Goal: Task Accomplishment & Management: Manage account settings

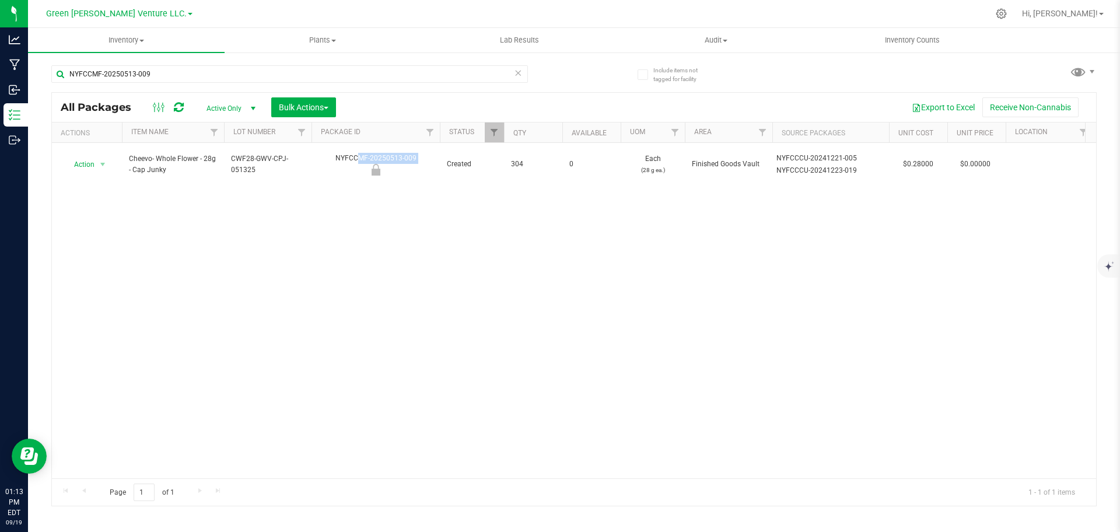
click at [110, 246] on div "Action Action Edit attributes Global inventory Locate package Mark as sample Pr…" at bounding box center [574, 310] width 1044 height 335
click at [192, 78] on input "NYFCCMF-20250513-009" at bounding box center [289, 74] width 477 height 18
paste input "912-344"
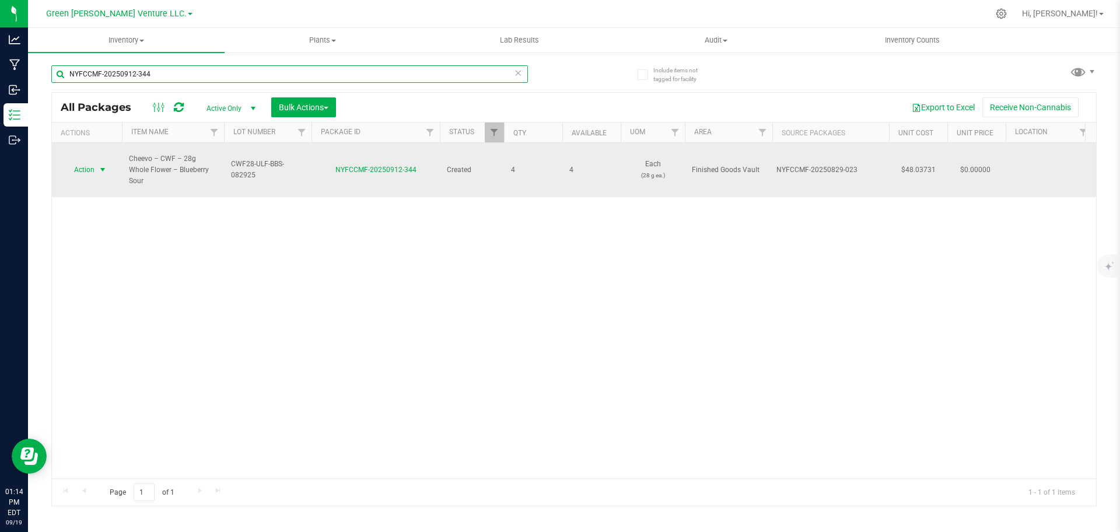
type input "NYFCCMF-20250912-344"
click at [94, 162] on span "Action" at bounding box center [80, 170] width 32 height 16
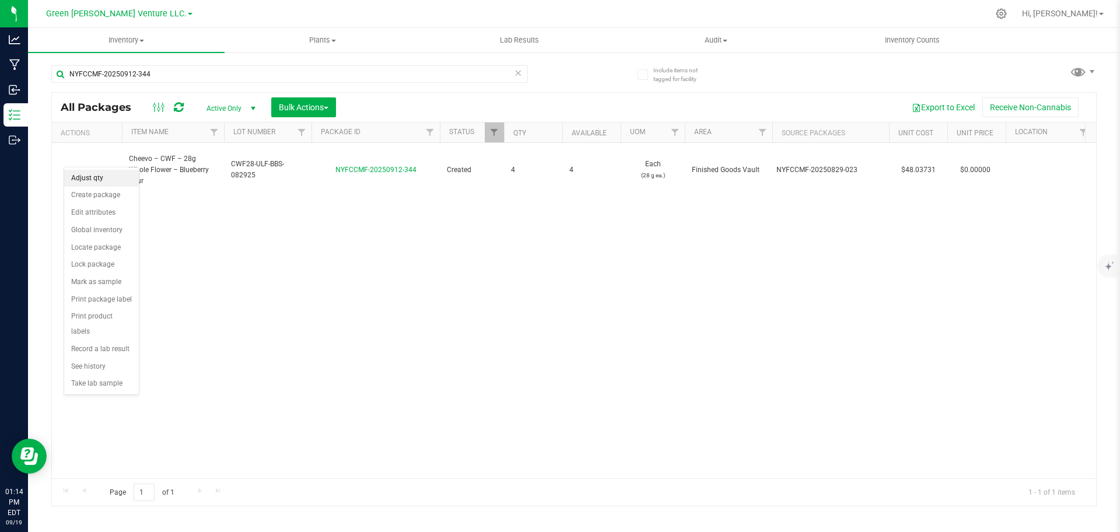
click at [96, 173] on li "Adjust qty" at bounding box center [101, 179] width 75 height 18
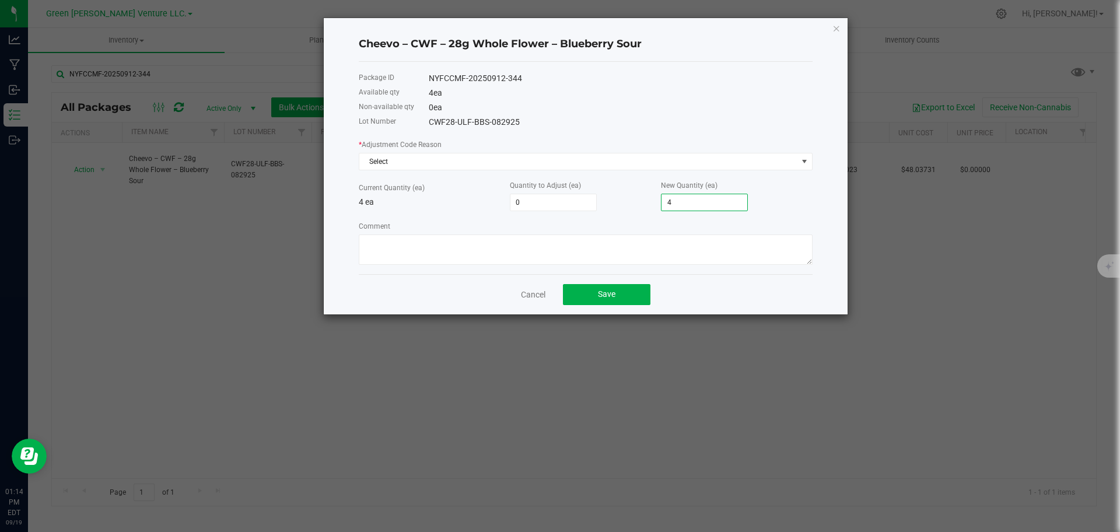
click at [694, 197] on input "4" at bounding box center [705, 202] width 86 height 16
type input "-4"
type input "0"
click at [512, 166] on span "Select" at bounding box center [578, 161] width 438 height 16
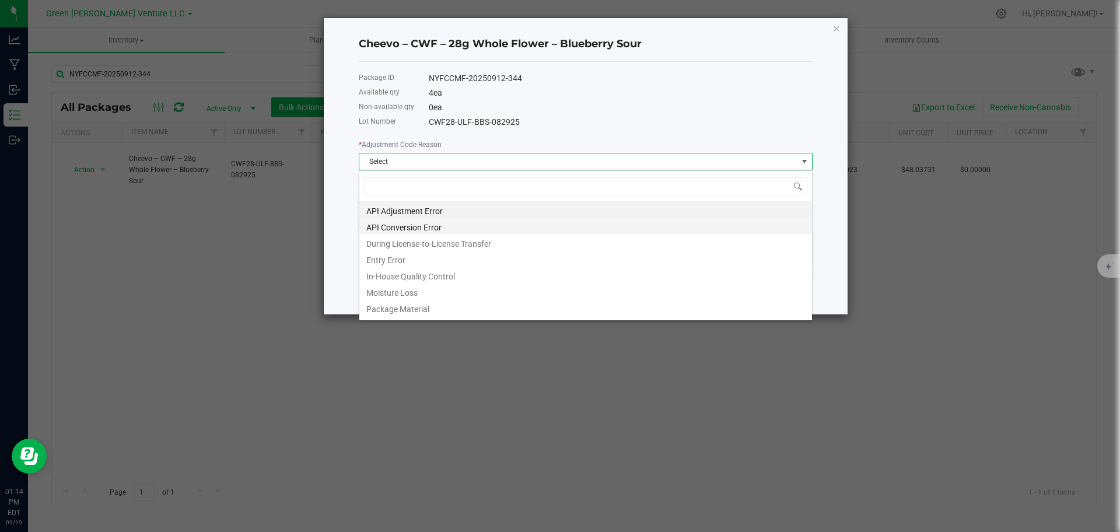
scroll to position [18, 454]
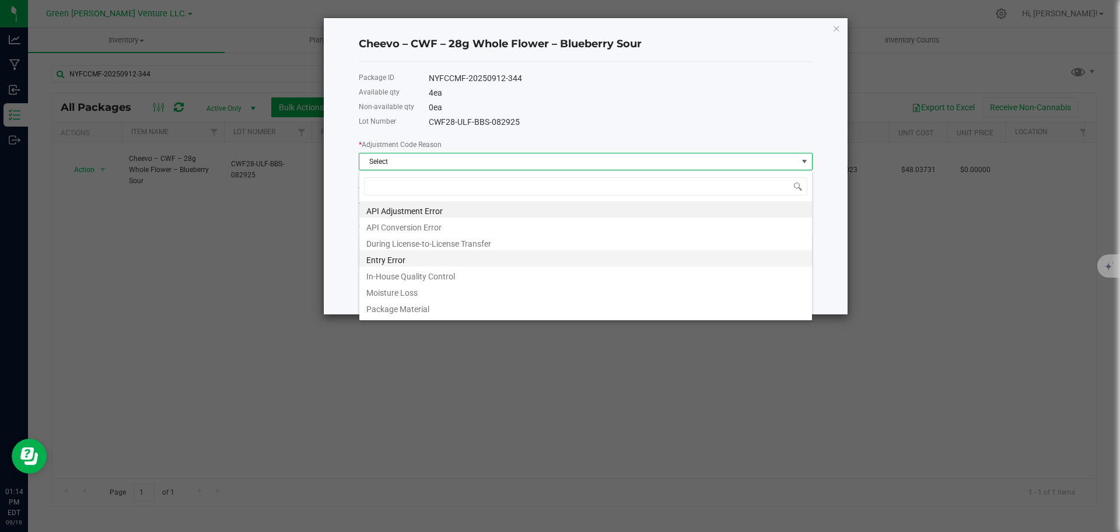
click at [470, 261] on li "Entry Error" at bounding box center [585, 258] width 453 height 16
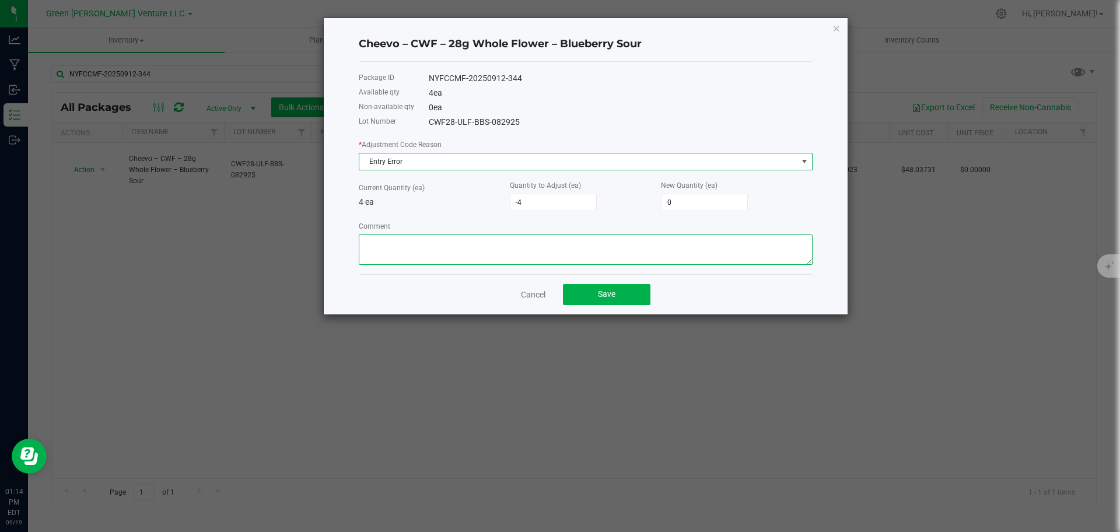
click at [465, 257] on textarea "Comment" at bounding box center [586, 250] width 454 height 30
click at [507, 93] on div "4 ea" at bounding box center [621, 93] width 384 height 12
click at [491, 115] on div "Lot Number CWF28-ULF-BBS-082925" at bounding box center [586, 122] width 454 height 15
click at [475, 79] on div "NYFCCMF-20250912-344" at bounding box center [621, 78] width 384 height 12
click at [600, 261] on textarea "Comment" at bounding box center [586, 250] width 454 height 30
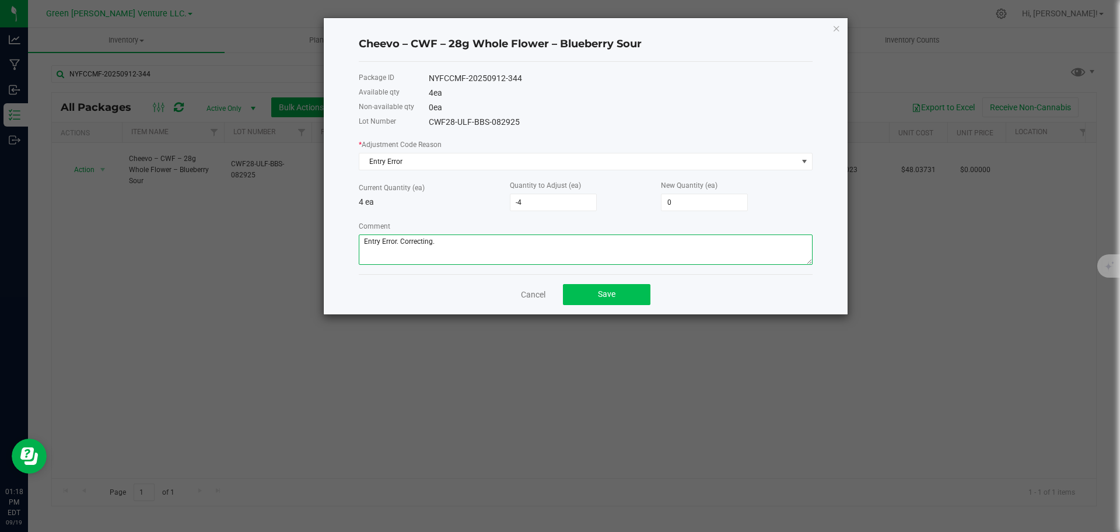
type textarea "Entry Error. Correcting."
click at [602, 300] on button "Save" at bounding box center [607, 294] width 88 height 21
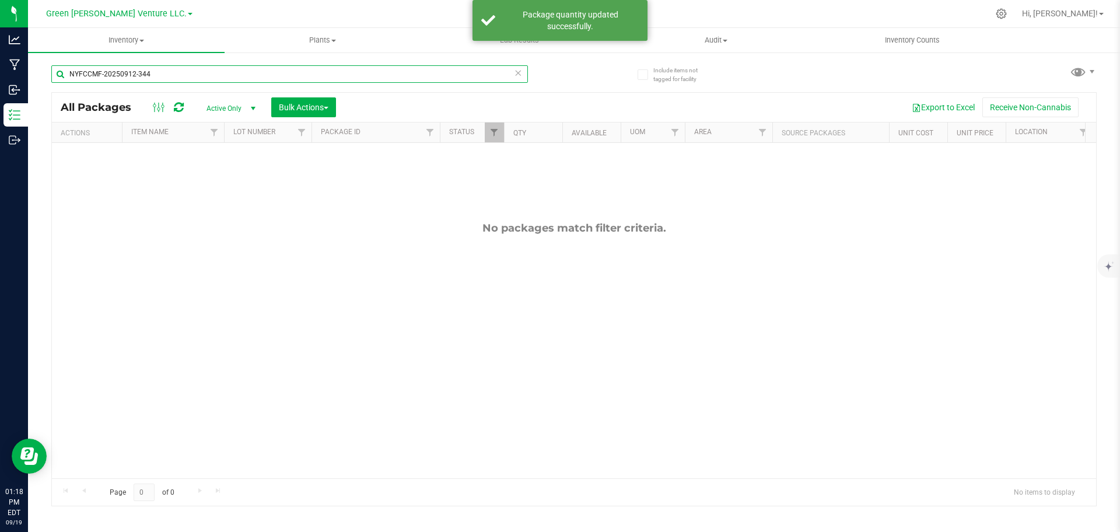
click at [193, 80] on input "NYFCCMF-20250912-344" at bounding box center [289, 74] width 477 height 18
paste input "822-141"
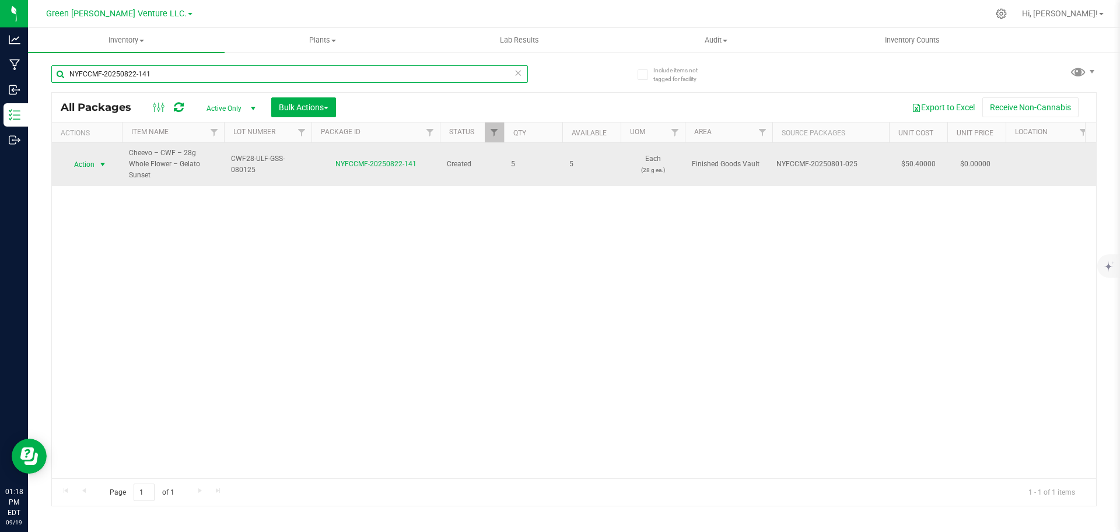
type input "NYFCCMF-20250822-141"
click at [86, 156] on span "Action" at bounding box center [80, 164] width 32 height 16
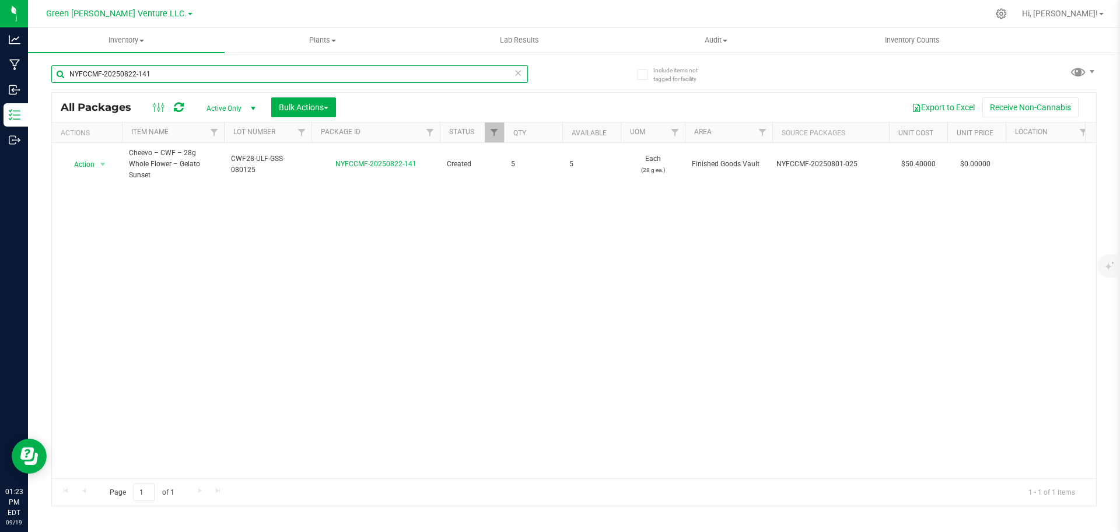
click at [169, 80] on input "NYFCCMF-20250822-141" at bounding box center [289, 74] width 477 height 18
click at [169, 81] on input "NYFCCMF-20250822-141" at bounding box center [289, 74] width 477 height 18
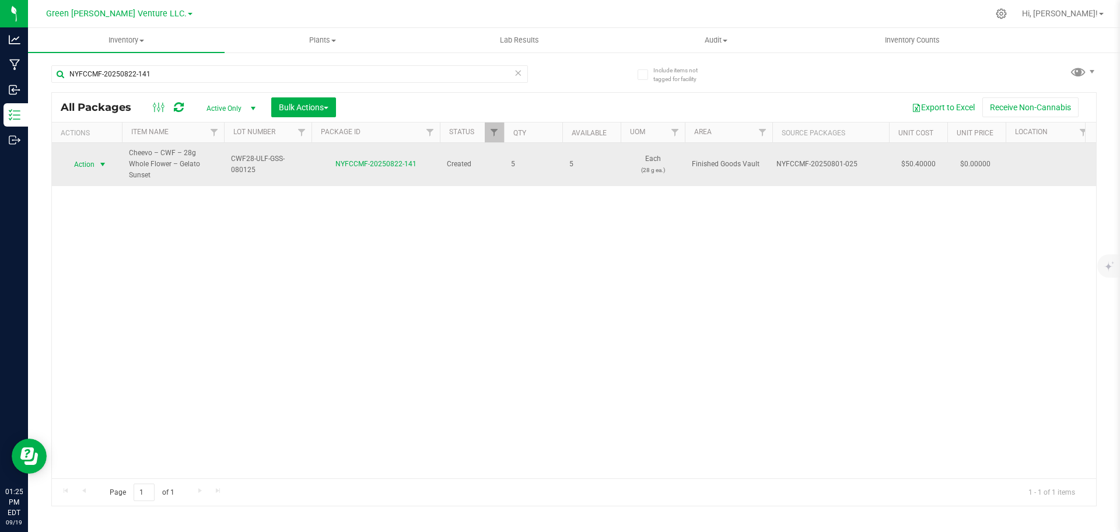
click at [90, 156] on span "Action" at bounding box center [80, 164] width 32 height 16
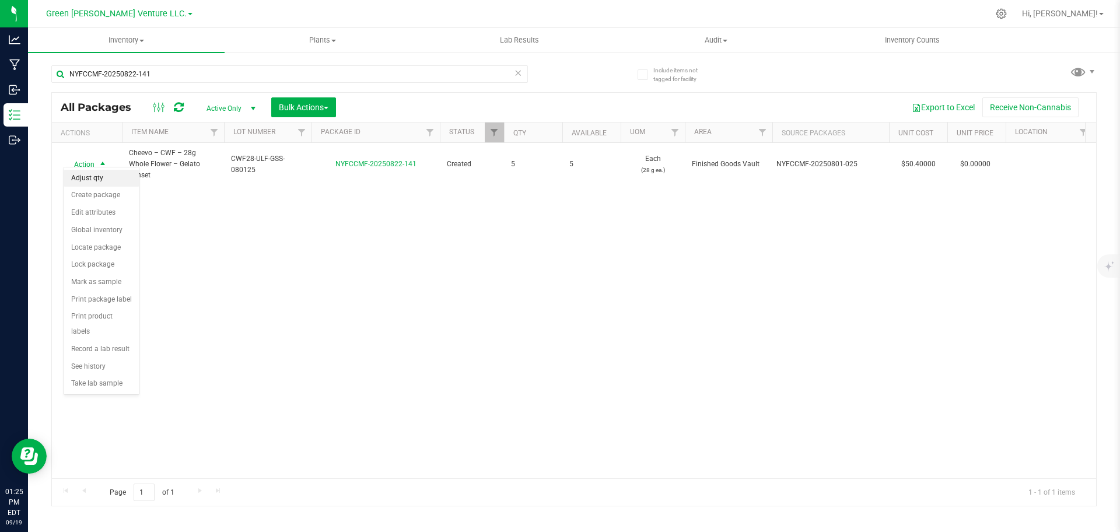
click at [118, 176] on li "Adjust qty" at bounding box center [101, 179] width 75 height 18
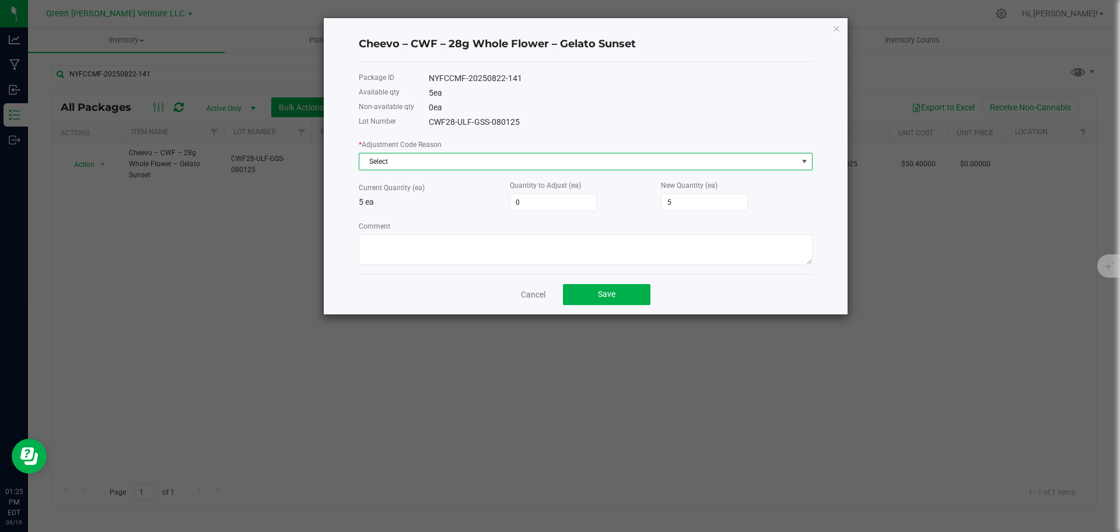
drag, startPoint x: 421, startPoint y: 161, endPoint x: 420, endPoint y: 167, distance: 5.9
click at [420, 162] on span "Select" at bounding box center [578, 161] width 438 height 16
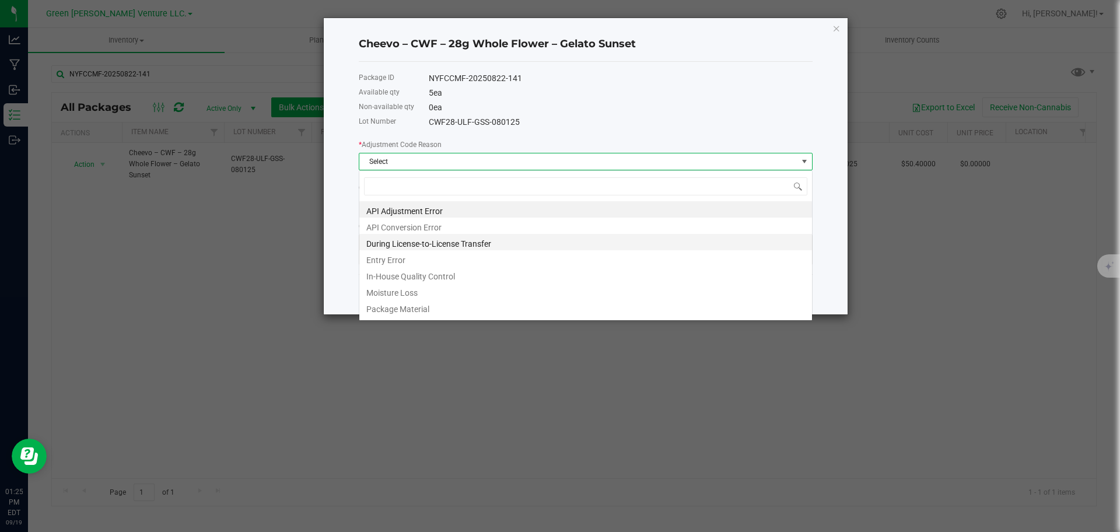
scroll to position [18, 454]
click at [418, 259] on li "Entry Error" at bounding box center [585, 258] width 453 height 16
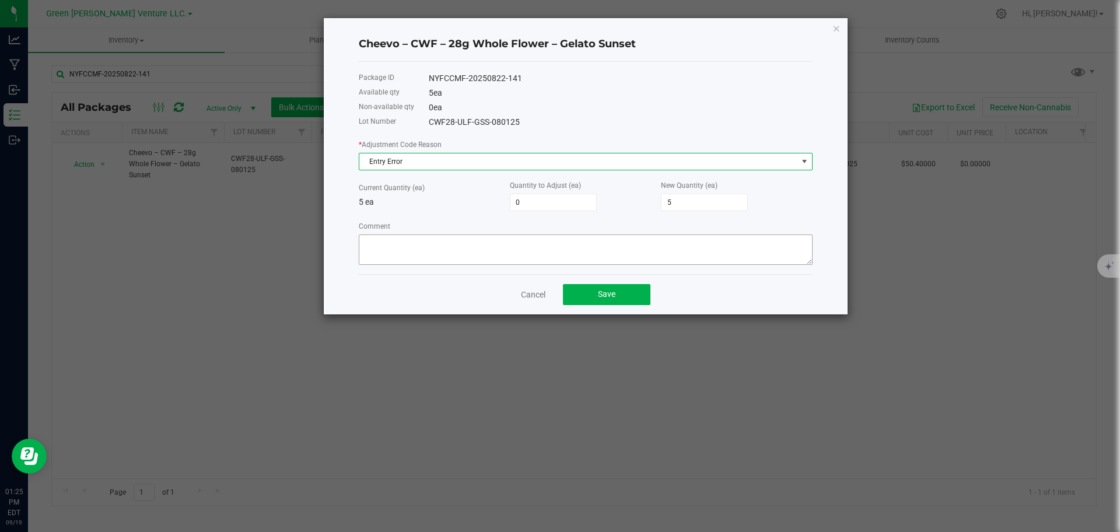
drag, startPoint x: 501, startPoint y: 226, endPoint x: 499, endPoint y: 234, distance: 7.7
click at [500, 230] on div "Comment" at bounding box center [586, 242] width 454 height 45
click at [498, 236] on textarea "Comment" at bounding box center [586, 250] width 454 height 30
type textarea "E"
type textarea "ENtry"
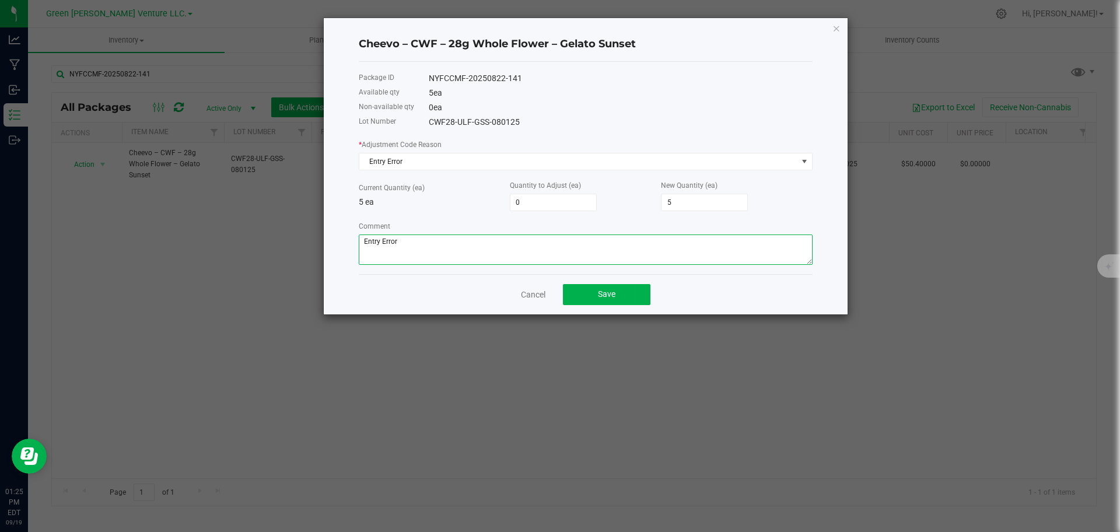
type textarea "Entry Error"
click at [681, 209] on div "* Adjustment Code Reason Entry Error Current Quantity (ea) 5 ea Quantity to Adj…" at bounding box center [586, 201] width 454 height 127
click at [676, 203] on input "5" at bounding box center [705, 202] width 86 height 16
type input "-5"
type input "0"
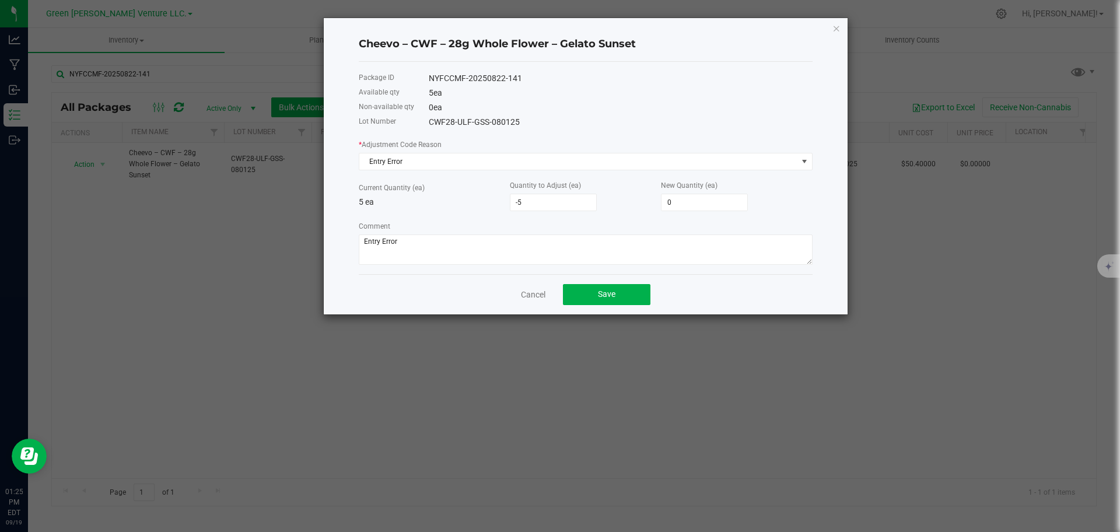
click at [647, 204] on div "Quantity to Adjust (ea) -5" at bounding box center [585, 195] width 151 height 32
click at [615, 288] on button "Save" at bounding box center [607, 294] width 88 height 21
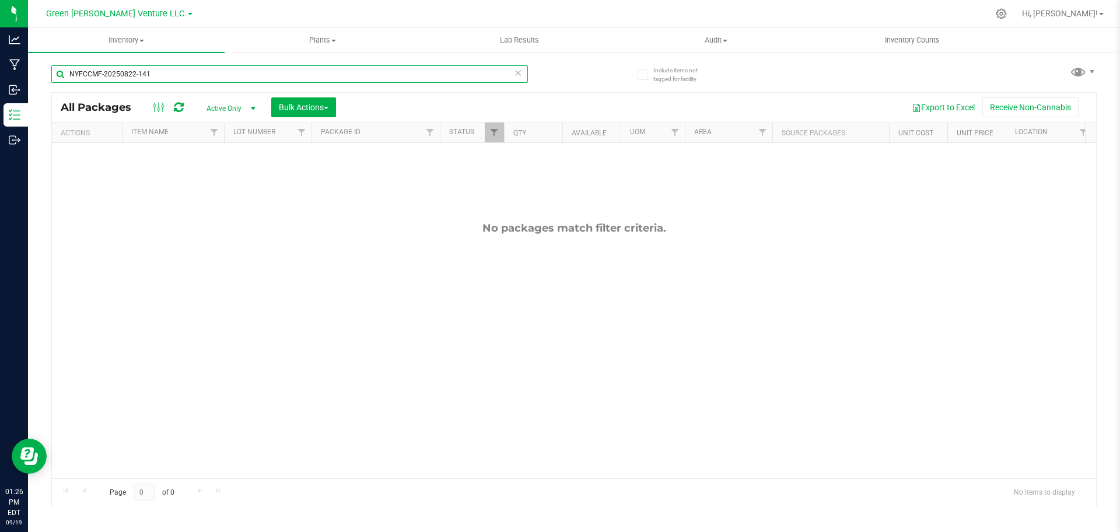
click at [218, 71] on input "NYFCCMF-20250822-141" at bounding box center [289, 74] width 477 height 18
paste input "25"
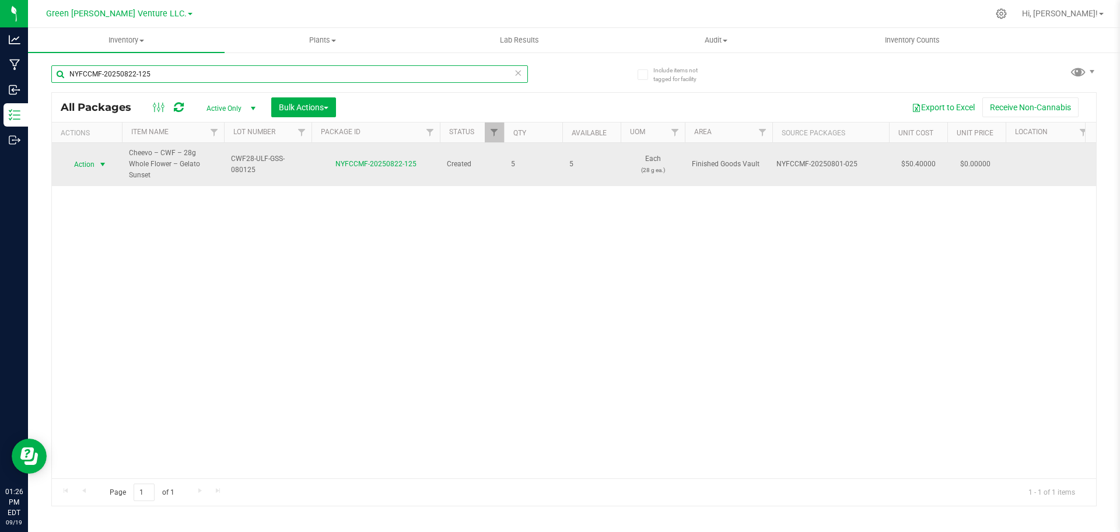
type input "NYFCCMF-20250822-125"
click at [82, 156] on span "Action" at bounding box center [80, 164] width 32 height 16
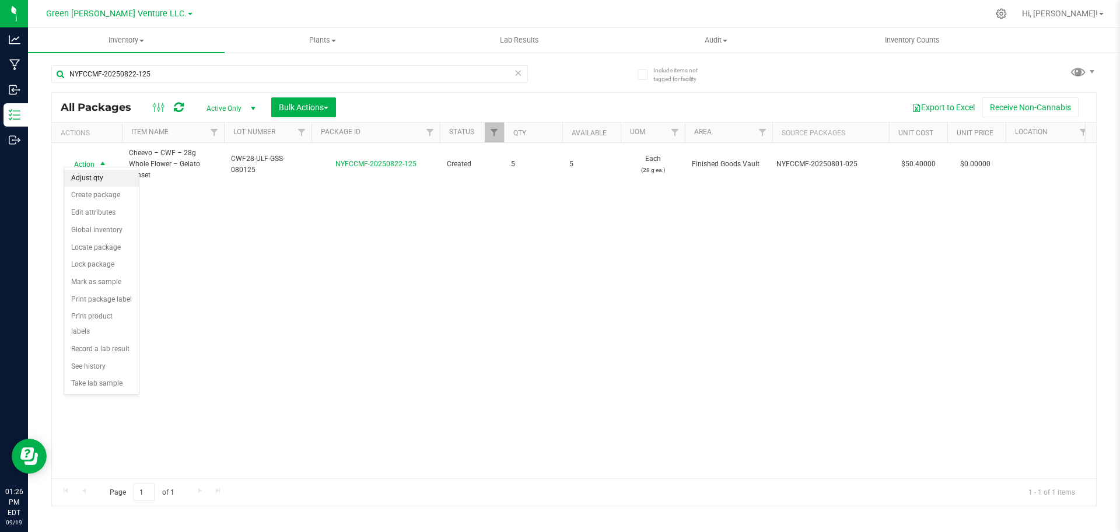
click at [99, 173] on li "Adjust qty" at bounding box center [101, 179] width 75 height 18
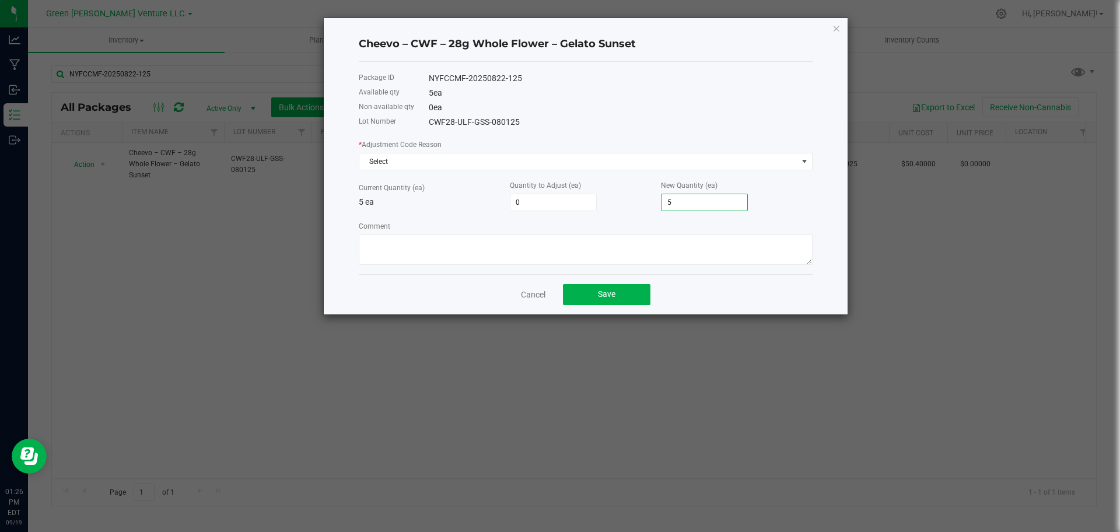
click at [693, 201] on input "5" at bounding box center [705, 202] width 86 height 16
click at [745, 167] on span "Select" at bounding box center [578, 161] width 438 height 16
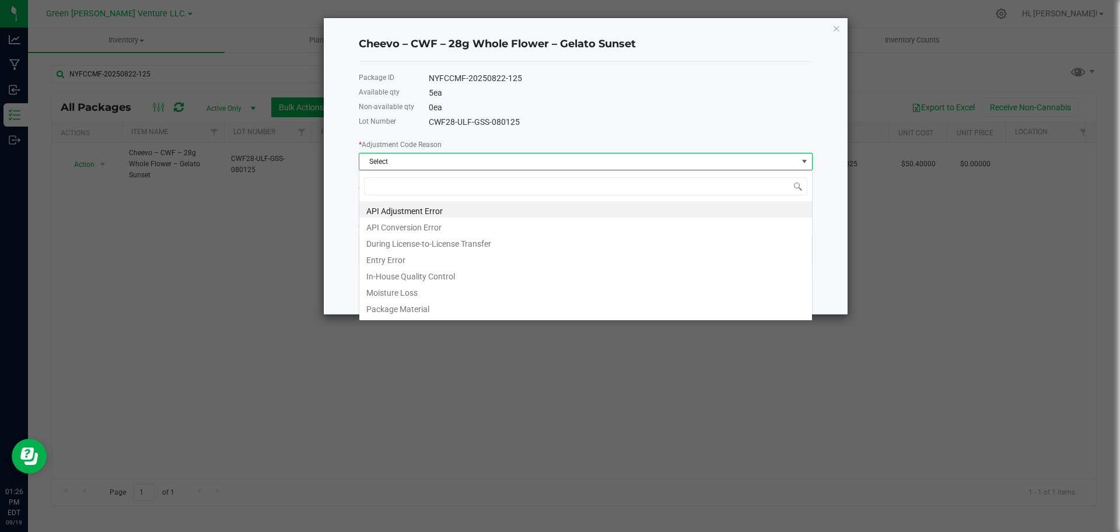
scroll to position [18, 454]
click at [440, 257] on li "Entry Error" at bounding box center [585, 258] width 453 height 16
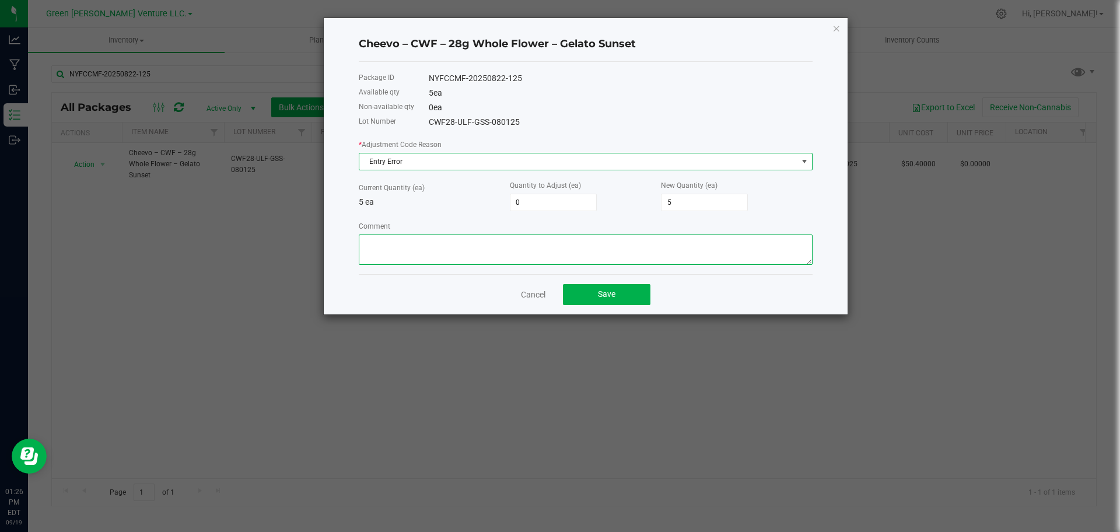
click at [638, 256] on textarea "Comment" at bounding box center [586, 250] width 454 height 30
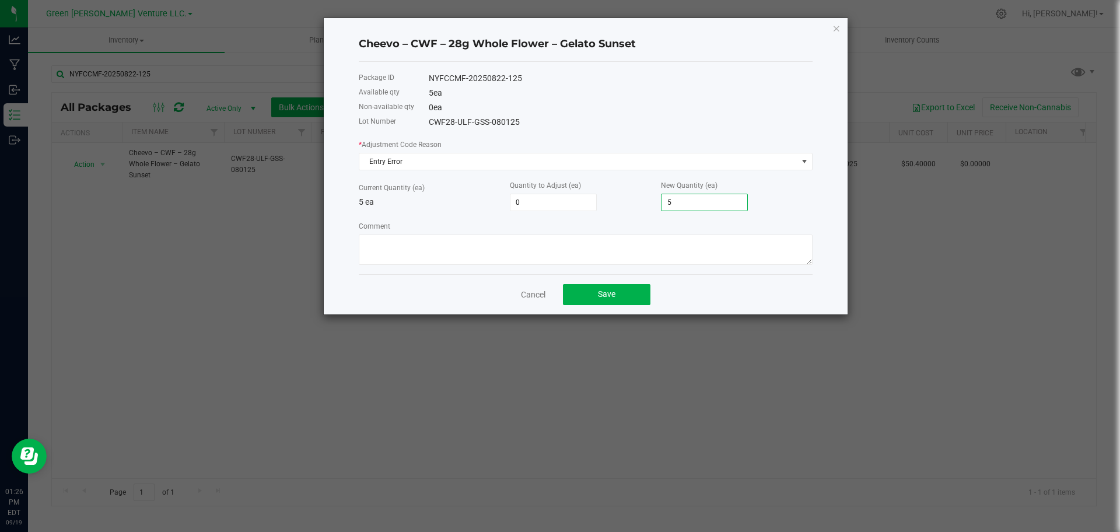
click at [705, 208] on input "5" at bounding box center [705, 202] width 86 height 16
type input "-5"
type input "0"
click at [537, 235] on textarea "Comment" at bounding box center [586, 250] width 454 height 30
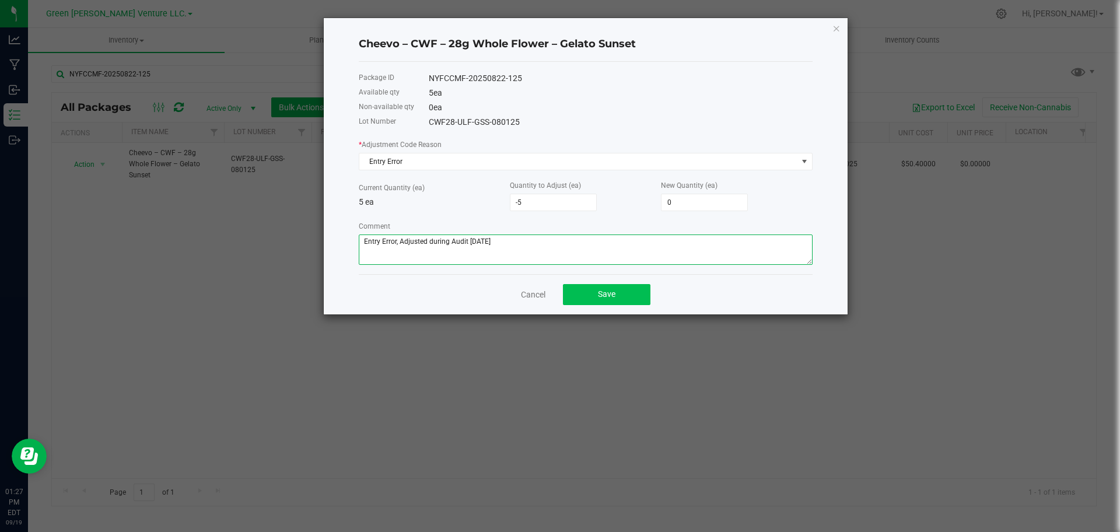
type textarea "Entry Error, Adjusted during Audit [DATE]"
click at [613, 299] on span "Save" at bounding box center [607, 293] width 18 height 9
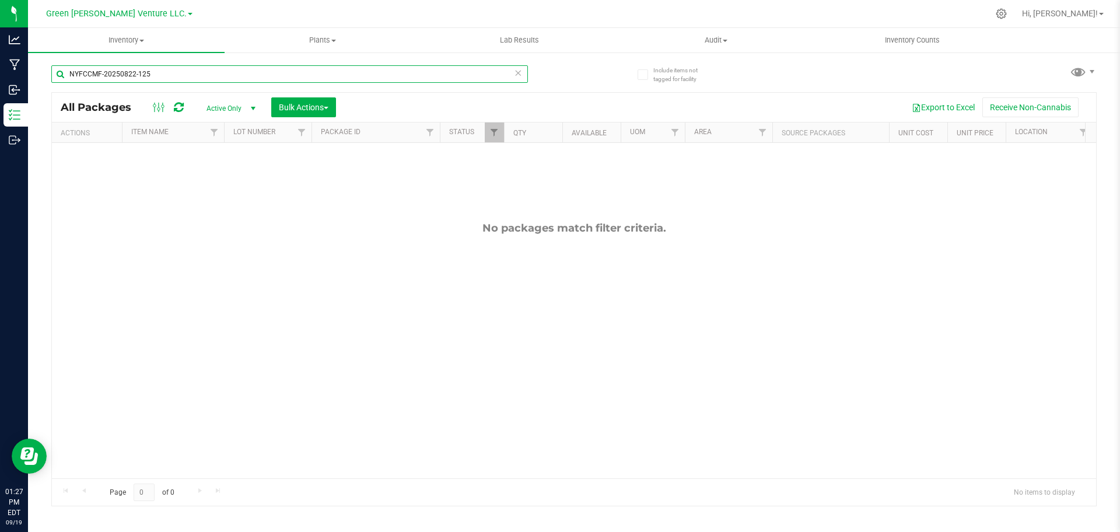
click at [288, 75] on input "NYFCCMF-20250822-125" at bounding box center [289, 74] width 477 height 18
paste input "099"
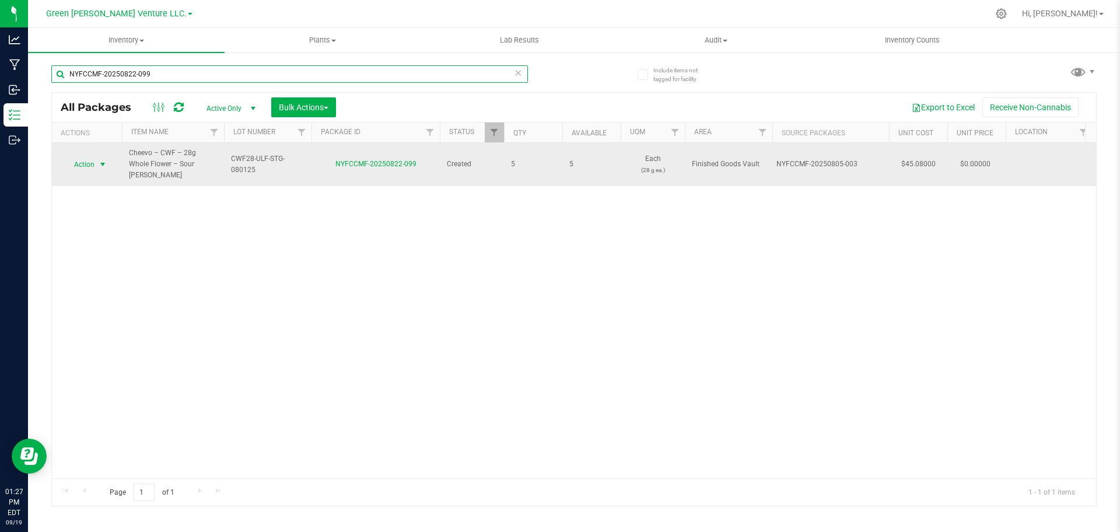
type input "NYFCCMF-20250822-099"
click at [77, 156] on span "Action" at bounding box center [80, 164] width 32 height 16
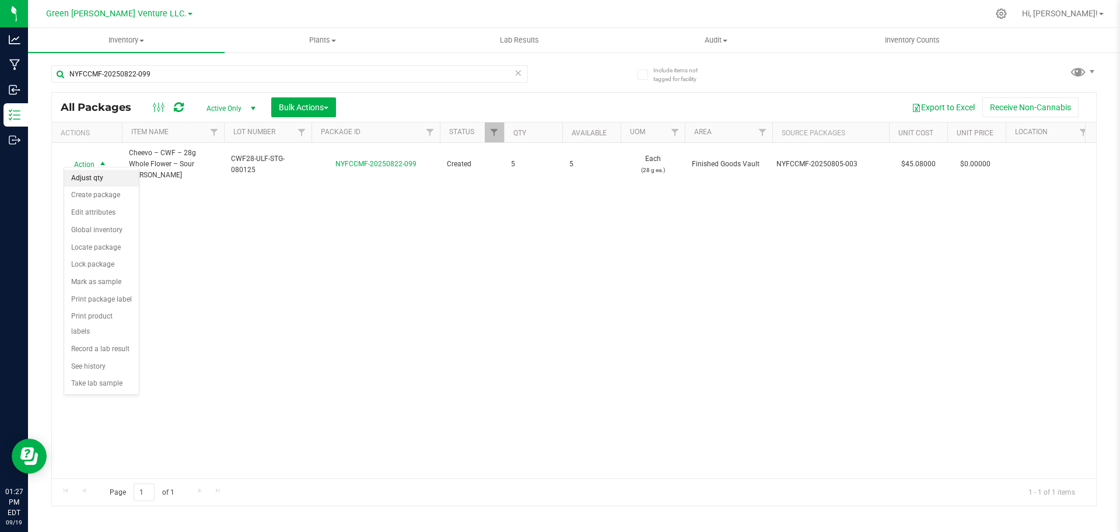
click at [96, 176] on li "Adjust qty" at bounding box center [101, 179] width 75 height 18
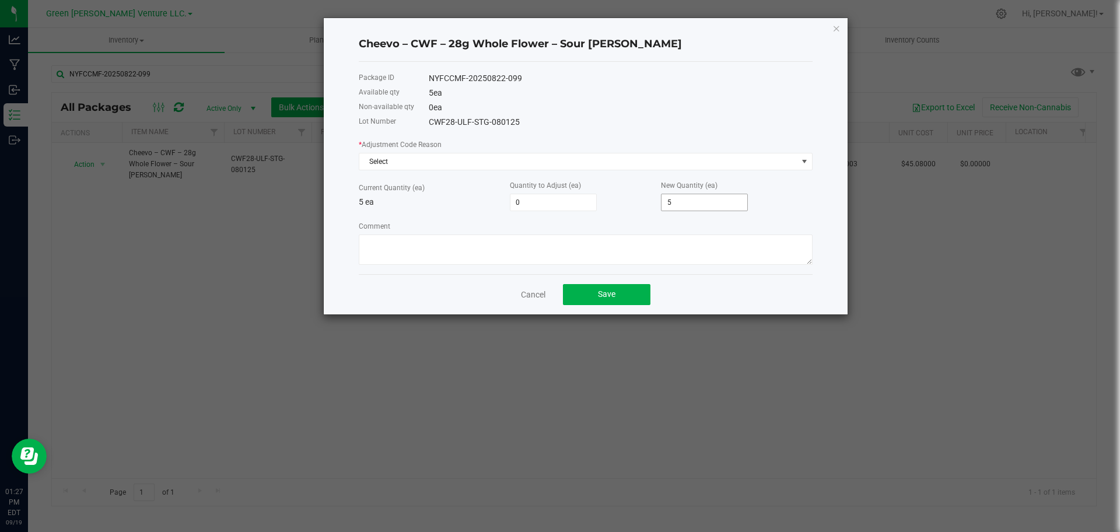
click at [690, 205] on input "5" at bounding box center [705, 202] width 86 height 16
type input "-5"
type input "0"
click at [586, 169] on span "Select" at bounding box center [586, 162] width 454 height 18
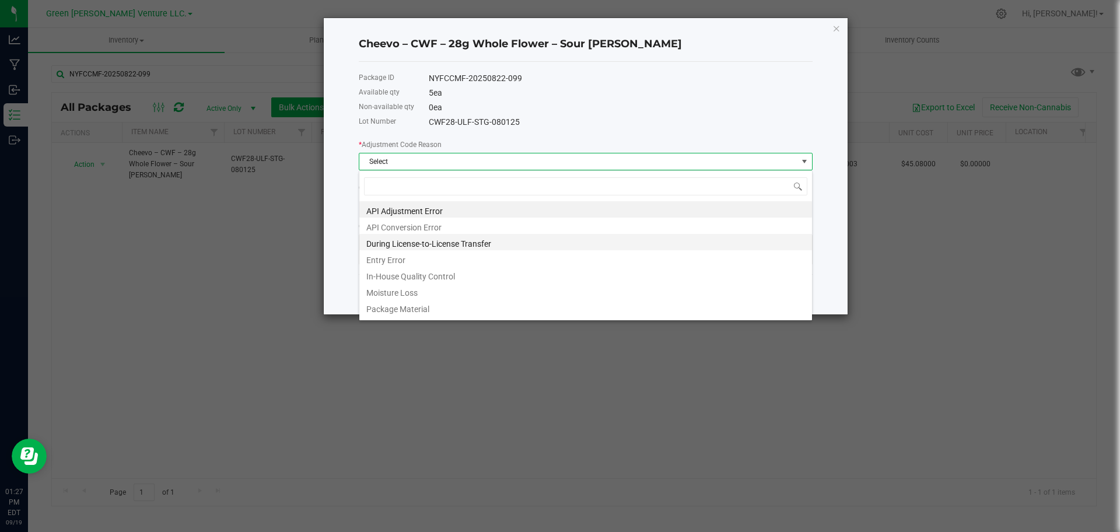
scroll to position [18, 454]
click at [417, 263] on li "Entry Error" at bounding box center [585, 258] width 453 height 16
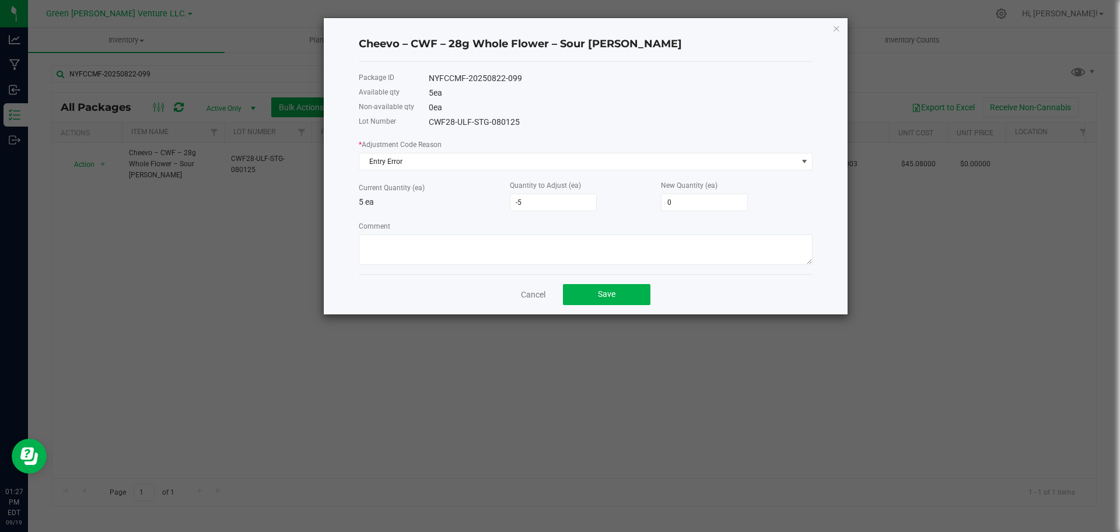
click at [491, 271] on div "Package ID NYFCCMF-20250822-099 Available qty 5 ea Non-available qty 0 ea Lot N…" at bounding box center [586, 168] width 454 height 212
click at [492, 263] on textarea "Comment" at bounding box center [586, 250] width 454 height 30
type textarea "Entry error, Adjusted during audit [DATE]"
click at [632, 289] on button "Save" at bounding box center [607, 294] width 88 height 21
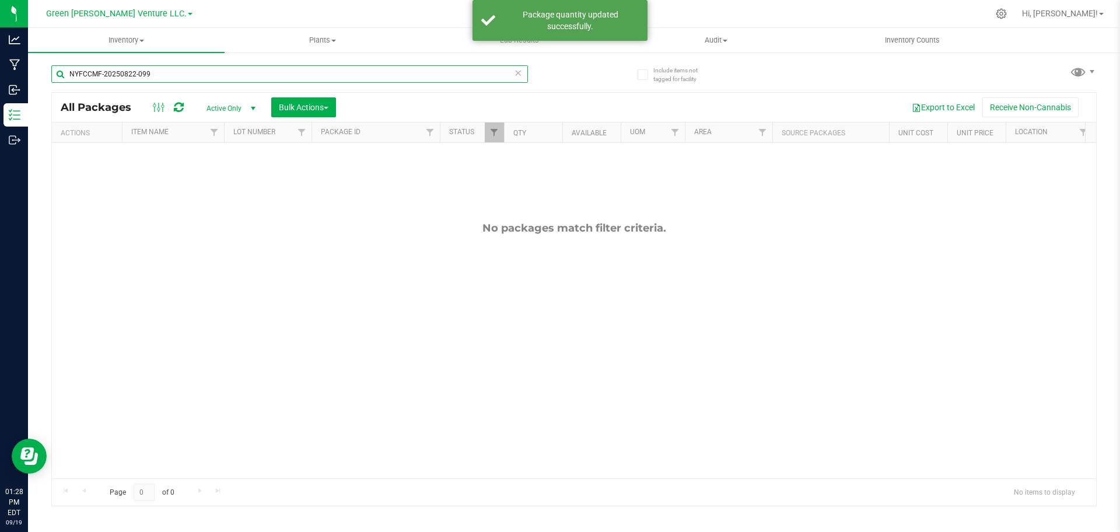
click at [216, 69] on input "NYFCCMF-20250822-099" at bounding box center [289, 74] width 477 height 18
paste input "8"
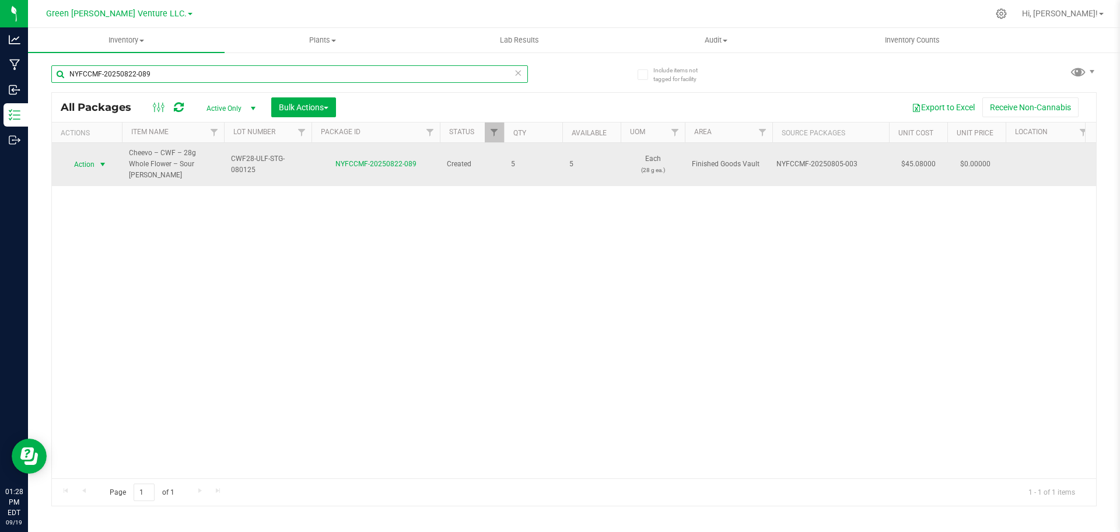
type input "NYFCCMF-20250822-089"
click at [93, 156] on span "Action" at bounding box center [80, 164] width 32 height 16
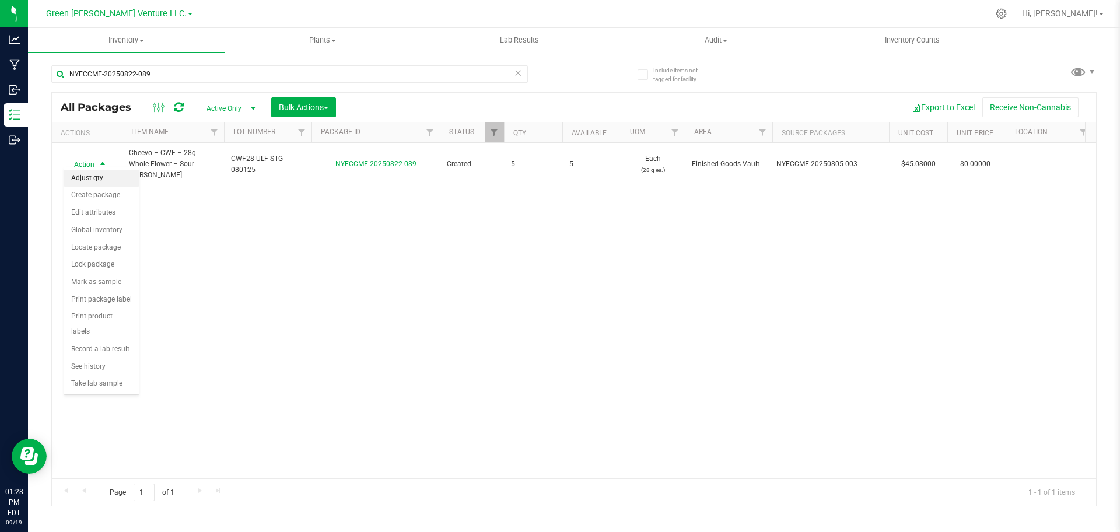
click at [99, 179] on li "Adjust qty" at bounding box center [101, 179] width 75 height 18
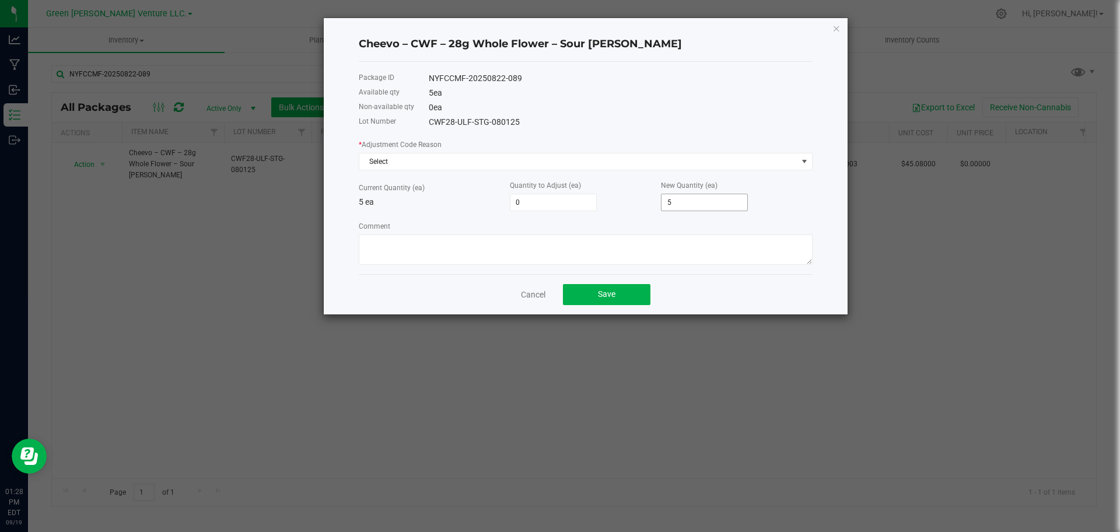
click at [692, 208] on input "5" at bounding box center [705, 202] width 86 height 16
click at [689, 165] on span "Select" at bounding box center [578, 161] width 438 height 16
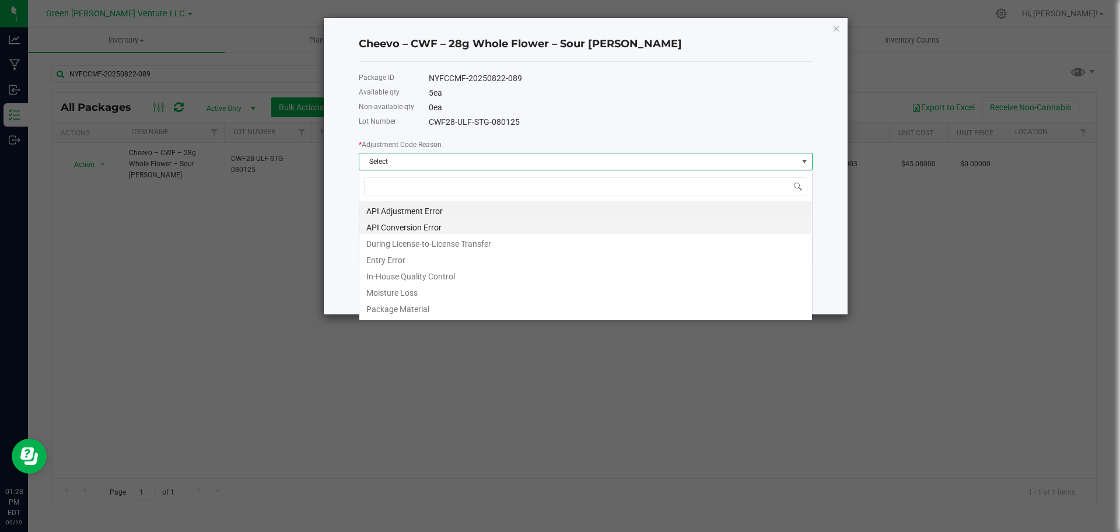
scroll to position [18, 454]
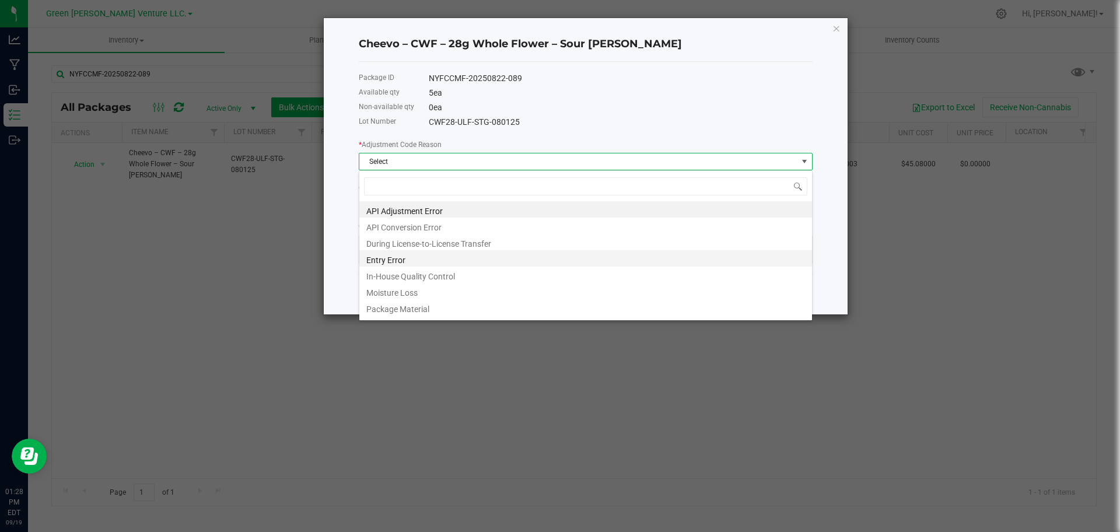
click at [411, 260] on li "Entry Error" at bounding box center [585, 258] width 453 height 16
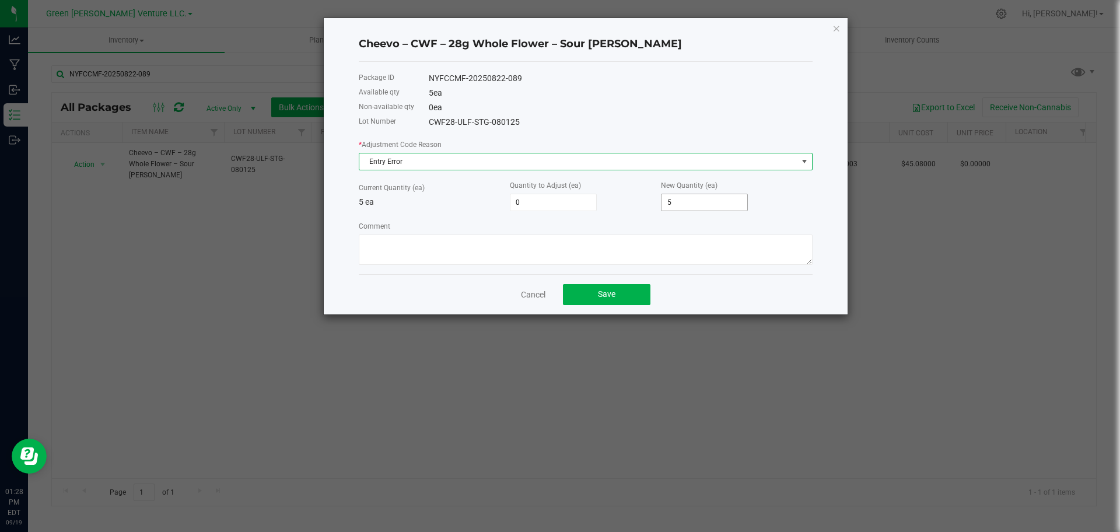
click at [688, 210] on input "5" at bounding box center [705, 202] width 86 height 16
type input "-5"
type input "0"
click at [446, 233] on div "Comment" at bounding box center [586, 242] width 454 height 45
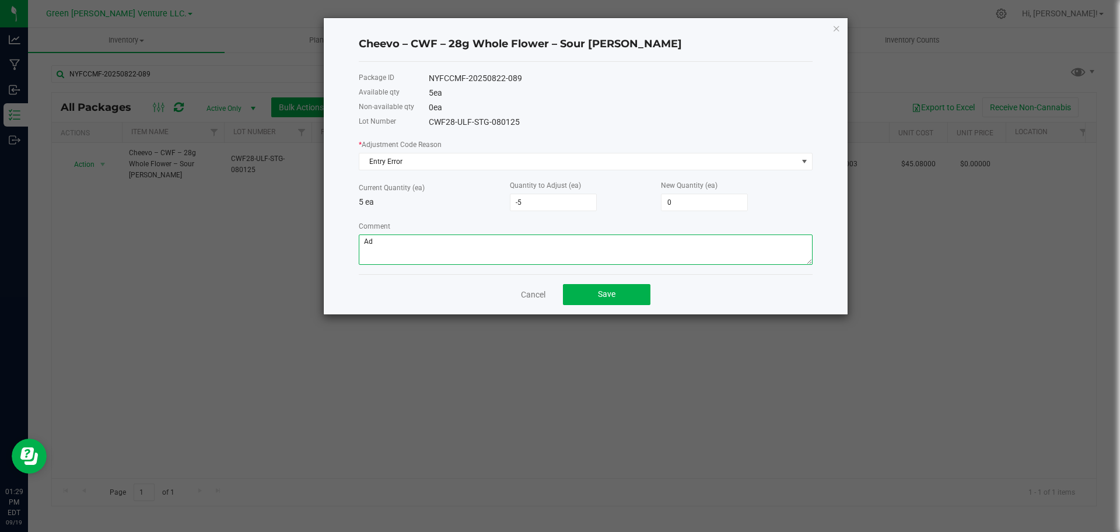
type textarea "A"
type textarea "Entry error, Adjusted during audit [DATE]"
click at [594, 238] on textarea "Comment" at bounding box center [586, 250] width 454 height 30
click at [479, 39] on h4 "Cheevo – CWF – 28g Whole Flower – Sour [PERSON_NAME]" at bounding box center [586, 44] width 454 height 15
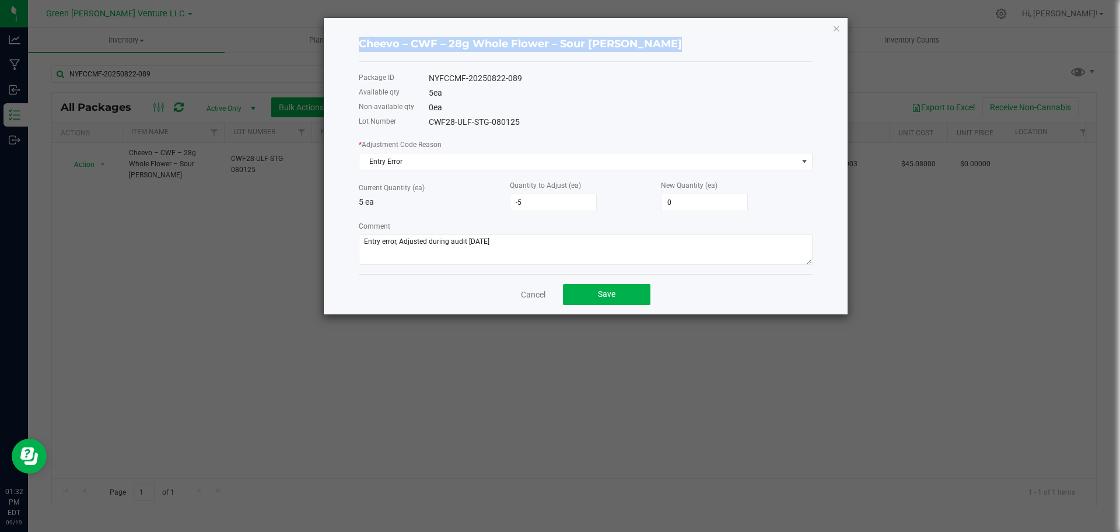
click at [479, 39] on h4 "Cheevo – CWF – 28g Whole Flower – Sour [PERSON_NAME]" at bounding box center [586, 44] width 454 height 15
copy h4 "Cheevo – CWF – 28g Whole Flower – Sour [PERSON_NAME]"
click at [476, 68] on div "Package ID NYFCCMF-20250822-089 Available qty 5 ea Non-available qty 0 ea Lot N…" at bounding box center [586, 168] width 454 height 212
click at [477, 78] on div "NYFCCMF-20250822-089" at bounding box center [621, 78] width 384 height 12
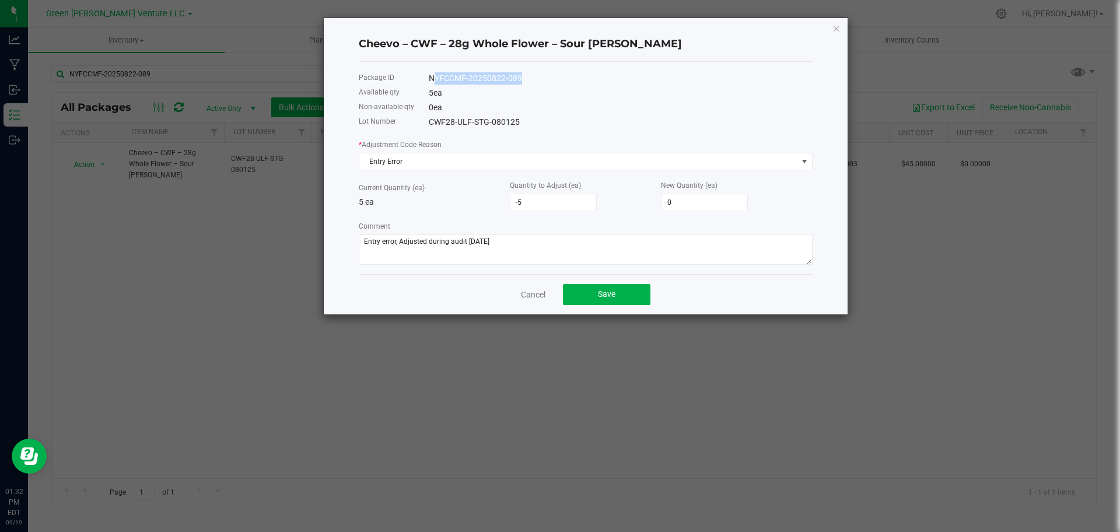
click at [477, 78] on div "NYFCCMF-20250822-089" at bounding box center [621, 78] width 384 height 12
click at [488, 128] on div "Package ID NYFCCMF-20250822-089 Available qty 5 ea Non-available qty 0 ea Lot N…" at bounding box center [586, 168] width 454 height 212
click at [488, 121] on div "CWF28-ULF-STG-080125" at bounding box center [621, 122] width 384 height 12
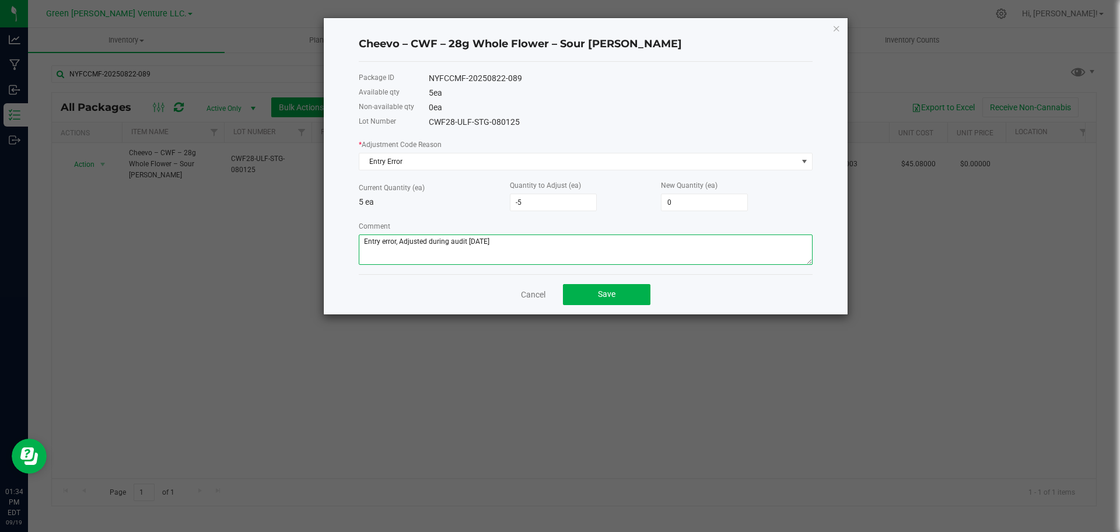
click at [562, 244] on textarea "Comment" at bounding box center [586, 250] width 454 height 30
click at [599, 292] on span "Save" at bounding box center [607, 293] width 18 height 9
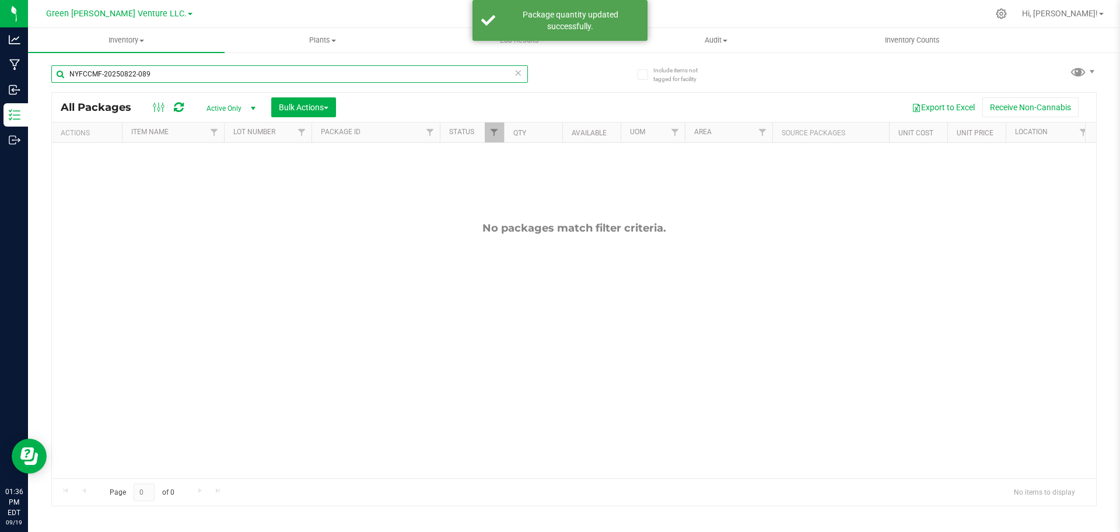
click at [265, 75] on input "NYFCCMF-20250822-089" at bounding box center [289, 74] width 477 height 18
paste input "8"
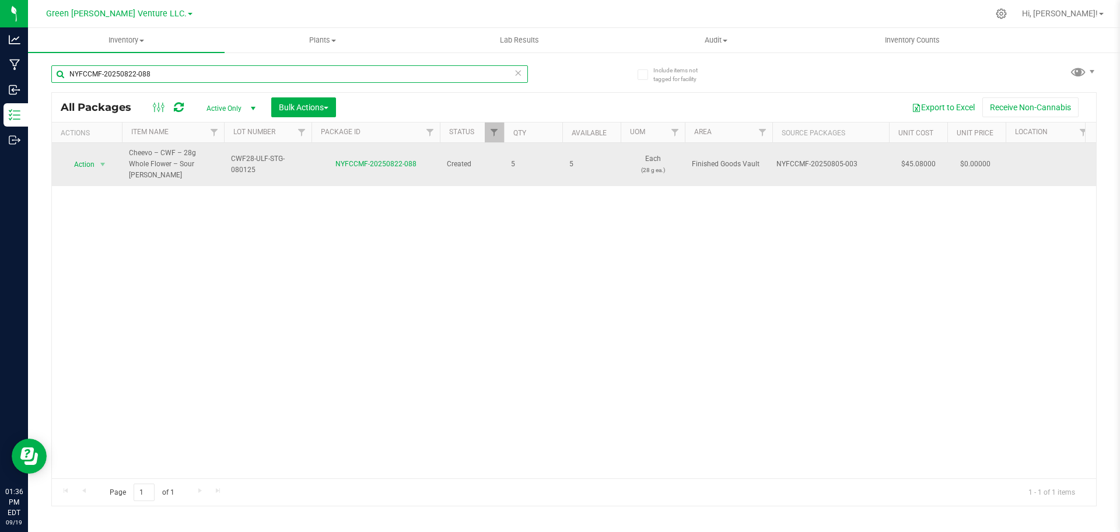
type input "NYFCCMF-20250822-088"
click at [85, 157] on span "Action" at bounding box center [80, 164] width 32 height 16
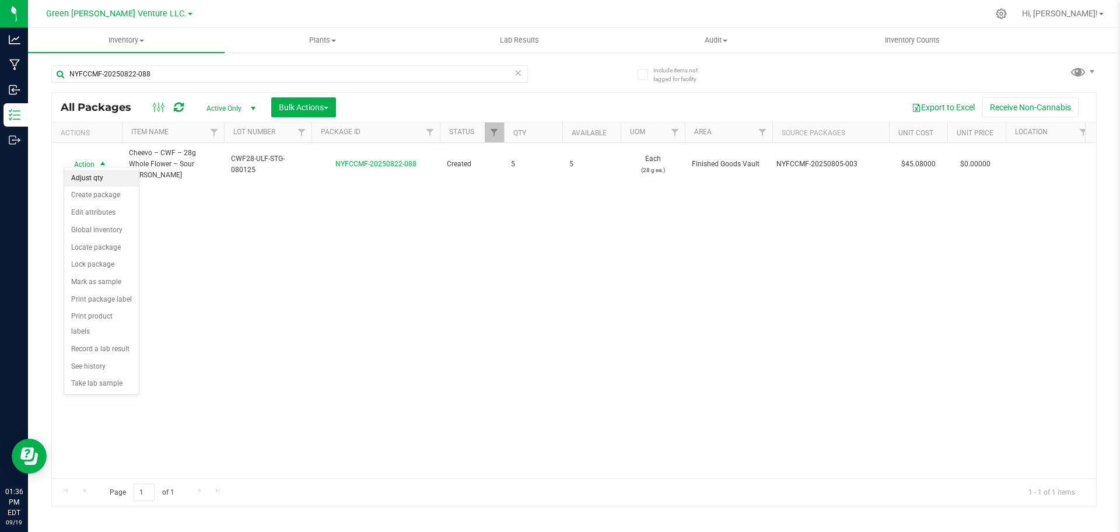
click at [85, 176] on li "Adjust qty" at bounding box center [101, 179] width 75 height 18
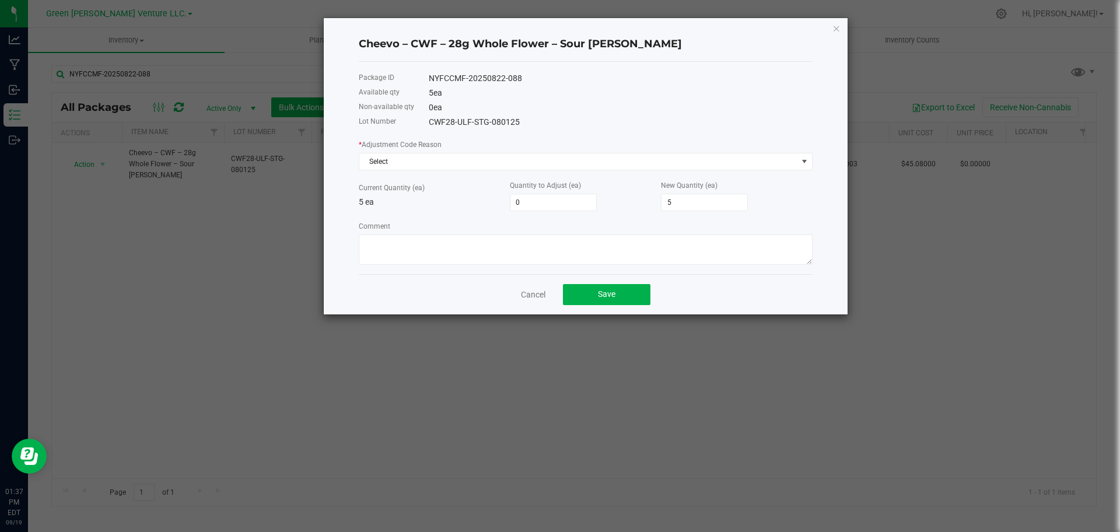
click at [437, 46] on h4 "Cheevo – CWF – 28g Whole Flower – Sour [PERSON_NAME]" at bounding box center [586, 44] width 454 height 15
copy h4 "Cheevo – CWF – 28g Whole Flower – Sour [PERSON_NAME]"
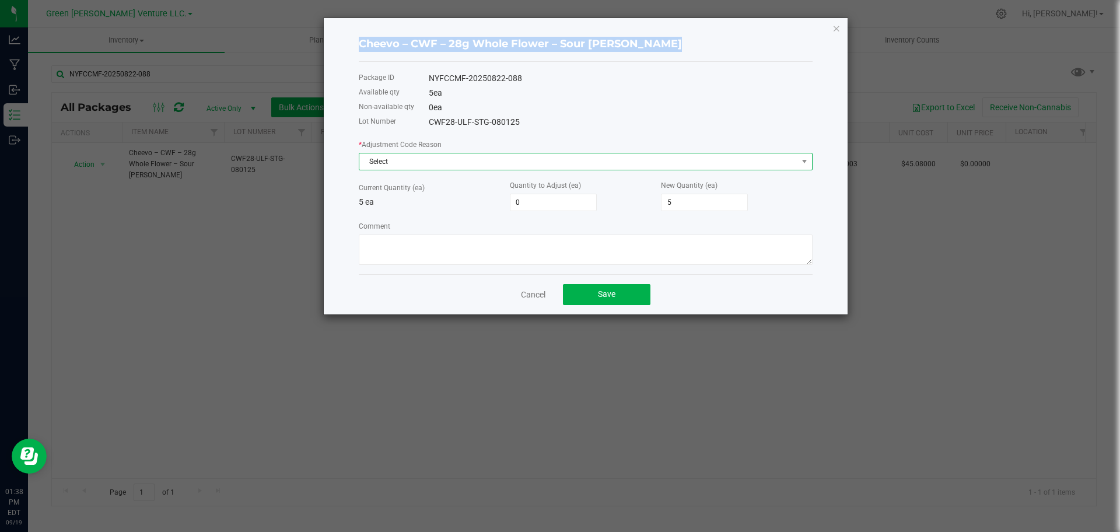
click at [571, 160] on span "Select" at bounding box center [578, 161] width 438 height 16
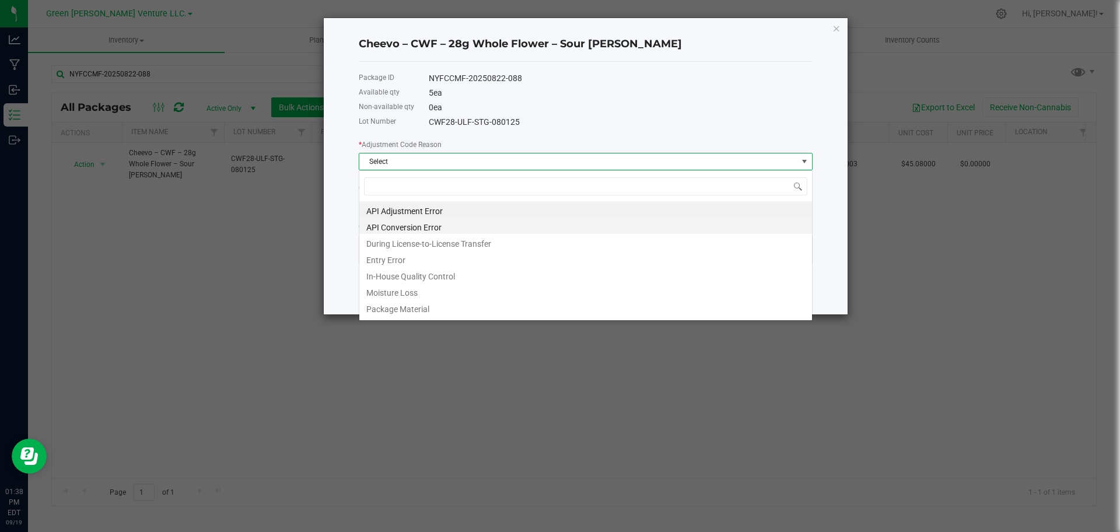
scroll to position [18, 454]
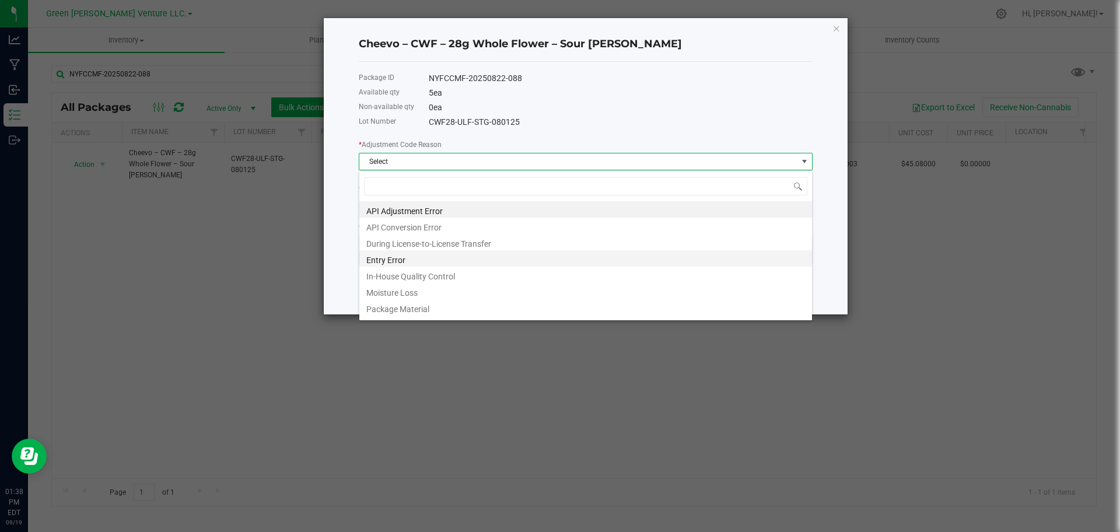
click at [423, 263] on li "Entry Error" at bounding box center [585, 258] width 453 height 16
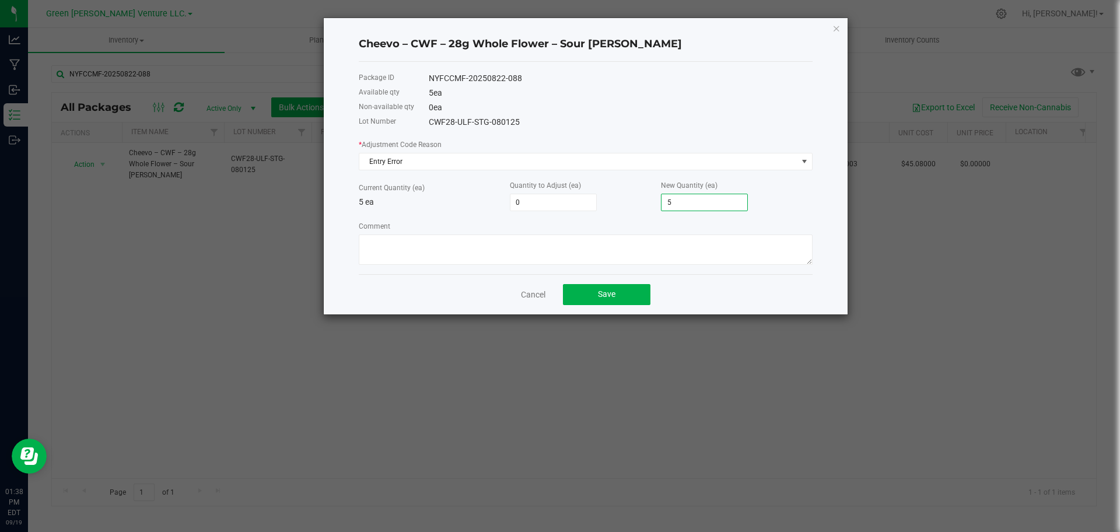
click at [721, 204] on input "5" at bounding box center [705, 202] width 86 height 16
type input "-5"
type input "0"
click at [668, 259] on textarea "Comment" at bounding box center [586, 250] width 454 height 30
type textarea "A"
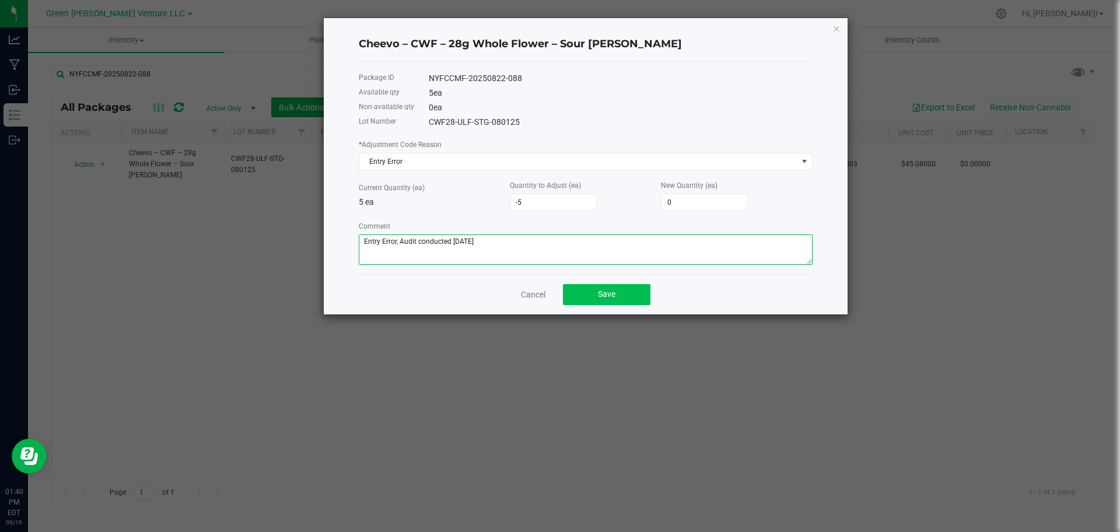
type textarea "Entry Error, Audit conducted [DATE]"
click at [620, 286] on button "Save" at bounding box center [607, 294] width 88 height 21
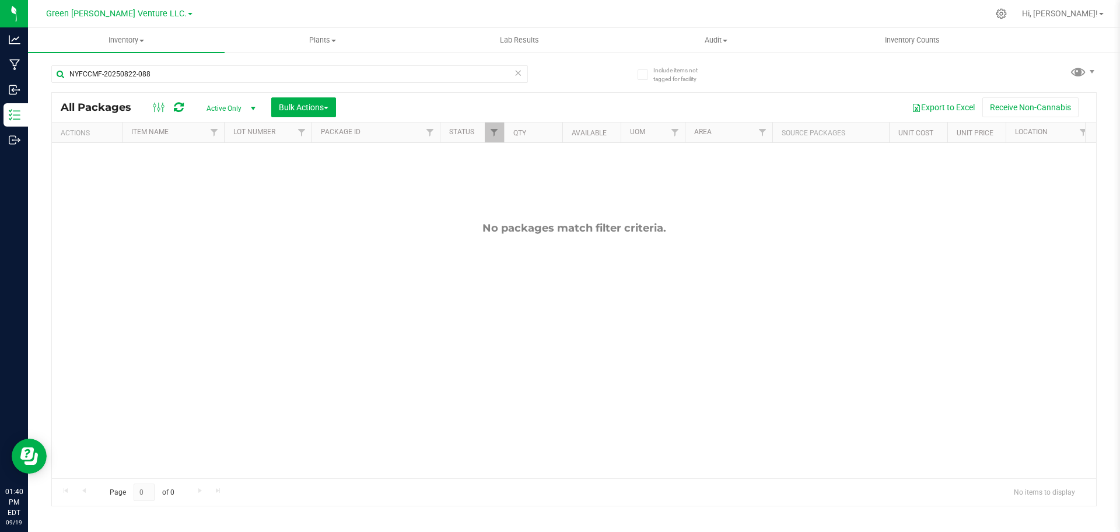
drag, startPoint x: 257, startPoint y: 108, endPoint x: 254, endPoint y: 145, distance: 37.5
click at [257, 107] on span "select" at bounding box center [253, 108] width 9 height 9
click at [246, 172] on li "All" at bounding box center [228, 179] width 63 height 18
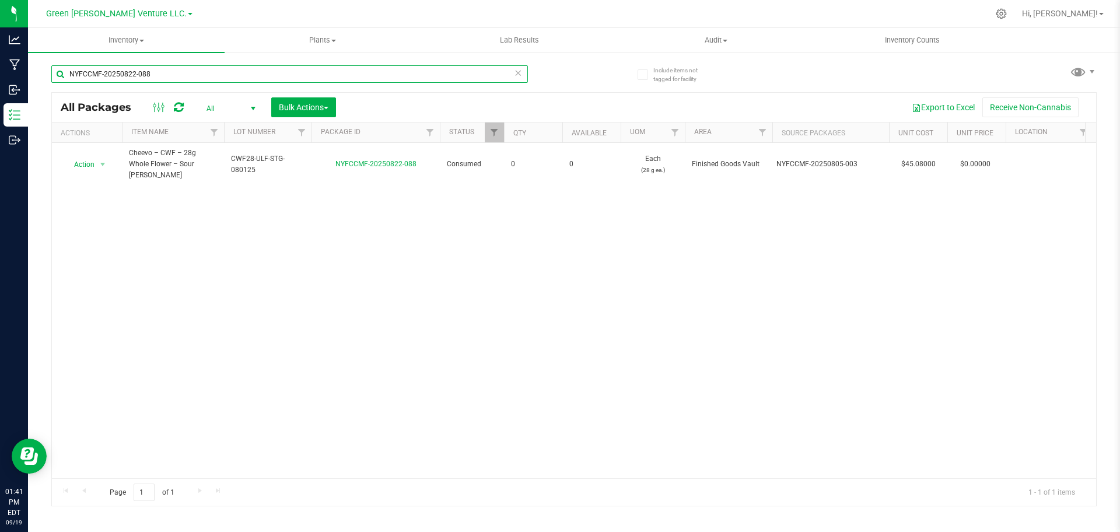
click at [211, 74] on input "NYFCCMF-20250822-088" at bounding box center [289, 74] width 477 height 18
paste input "47"
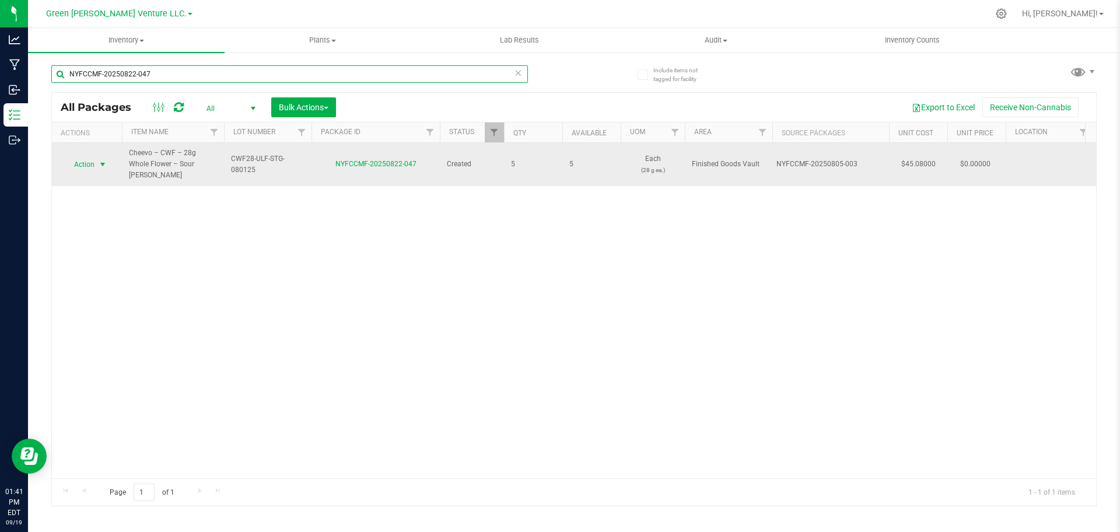
type input "NYFCCMF-20250822-047"
click at [85, 159] on span "Action" at bounding box center [80, 164] width 32 height 16
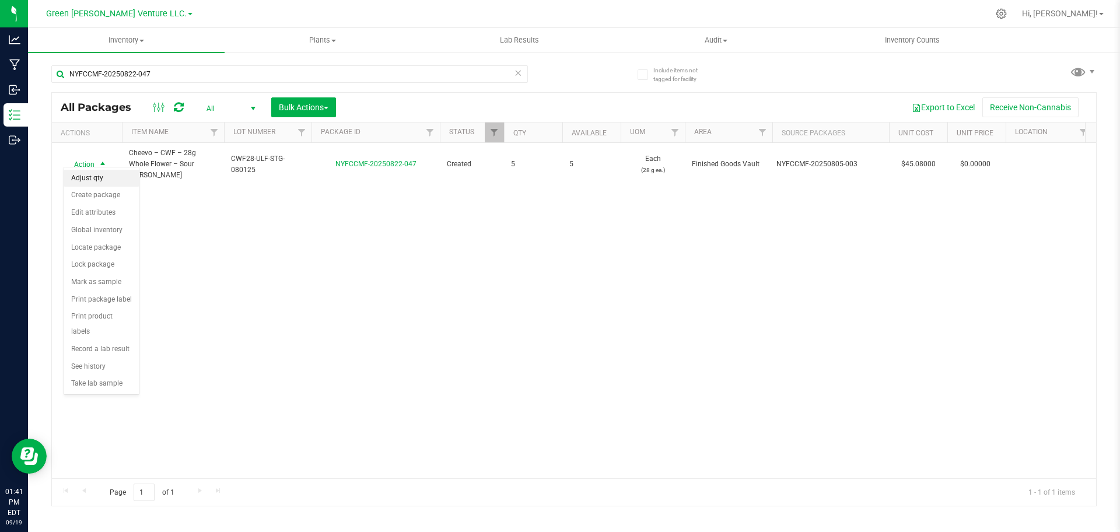
click at [93, 180] on li "Adjust qty" at bounding box center [101, 179] width 75 height 18
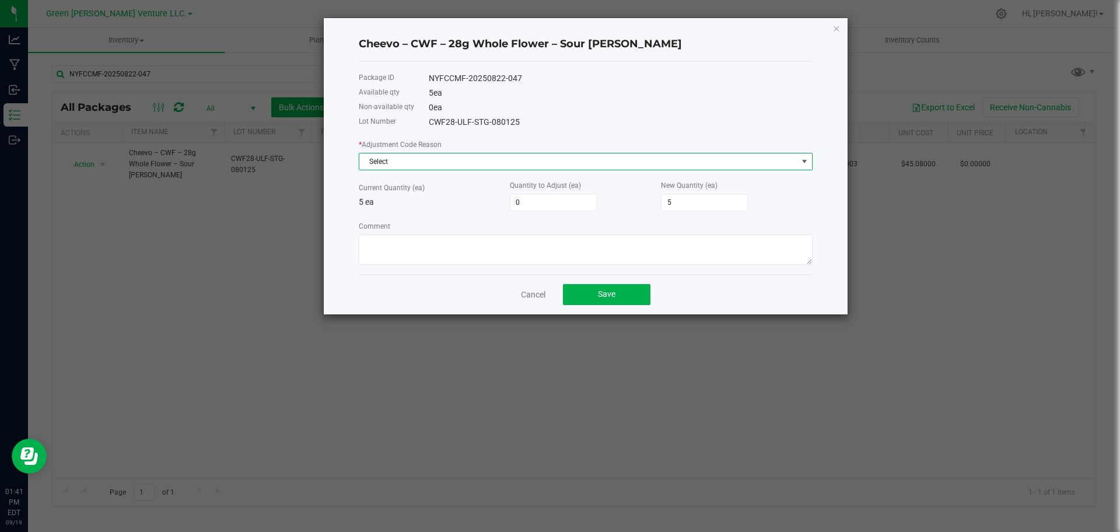
click at [505, 163] on span "Select" at bounding box center [578, 161] width 438 height 16
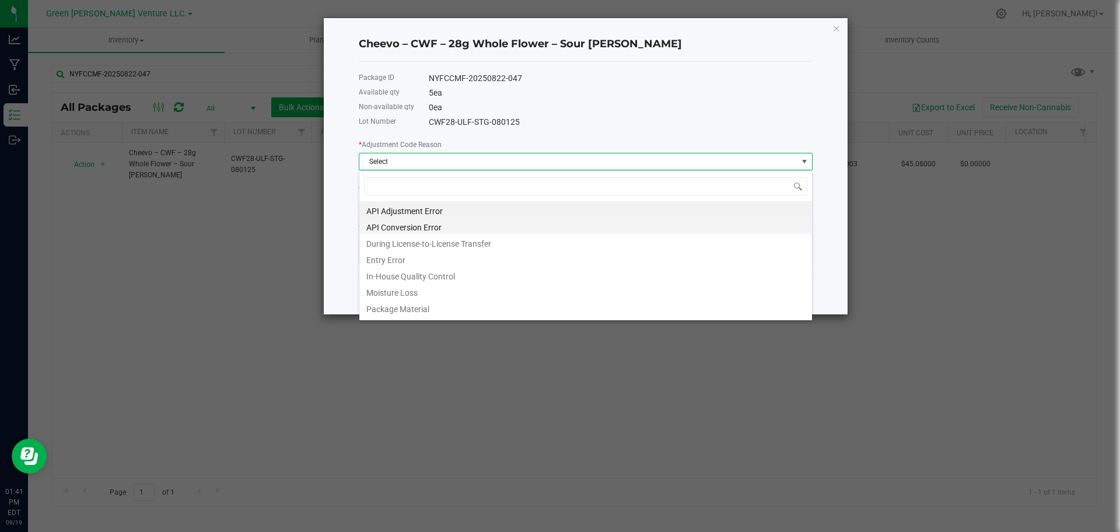
scroll to position [18, 454]
drag, startPoint x: 385, startPoint y: 258, endPoint x: 392, endPoint y: 257, distance: 7.1
click at [386, 258] on li "Entry Error" at bounding box center [585, 258] width 453 height 16
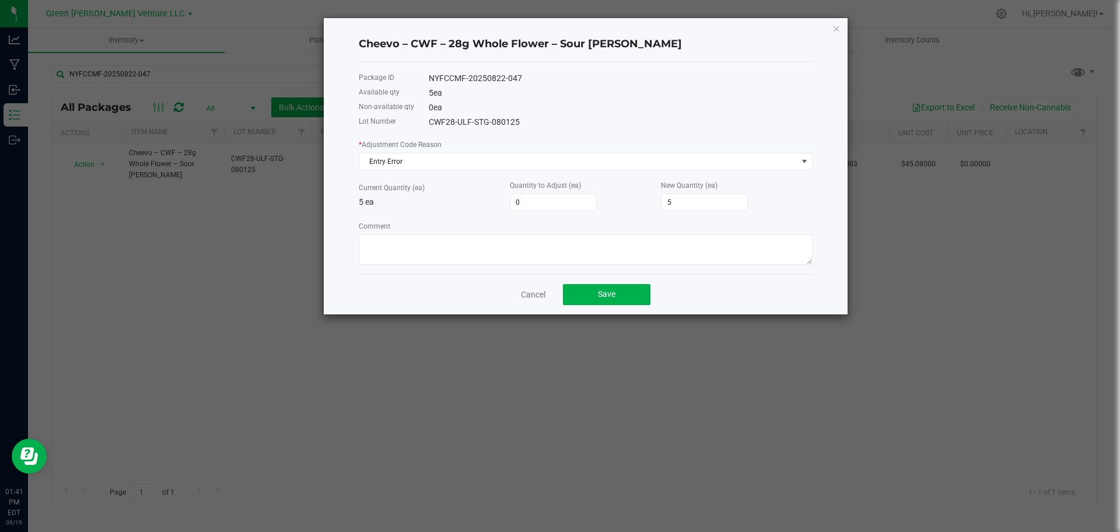
click at [716, 190] on label "New Quantity (ea)" at bounding box center [689, 185] width 57 height 11
click at [700, 204] on input "5" at bounding box center [705, 202] width 86 height 16
type input "-5"
type input "0"
click at [633, 236] on textarea "Comment" at bounding box center [586, 250] width 454 height 30
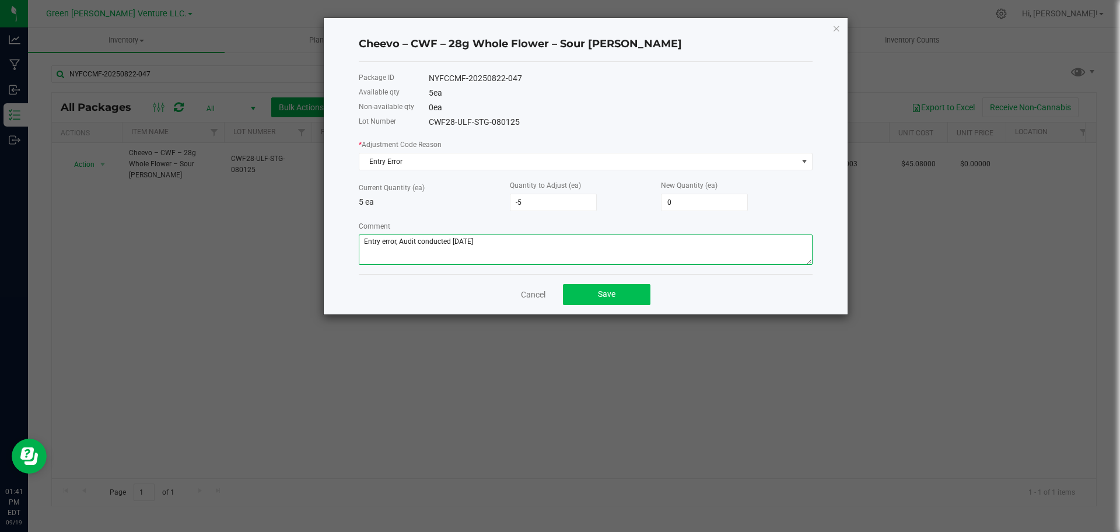
type textarea "Entry error, Audit conducted [DATE]"
click at [624, 298] on button "Save" at bounding box center [607, 294] width 88 height 21
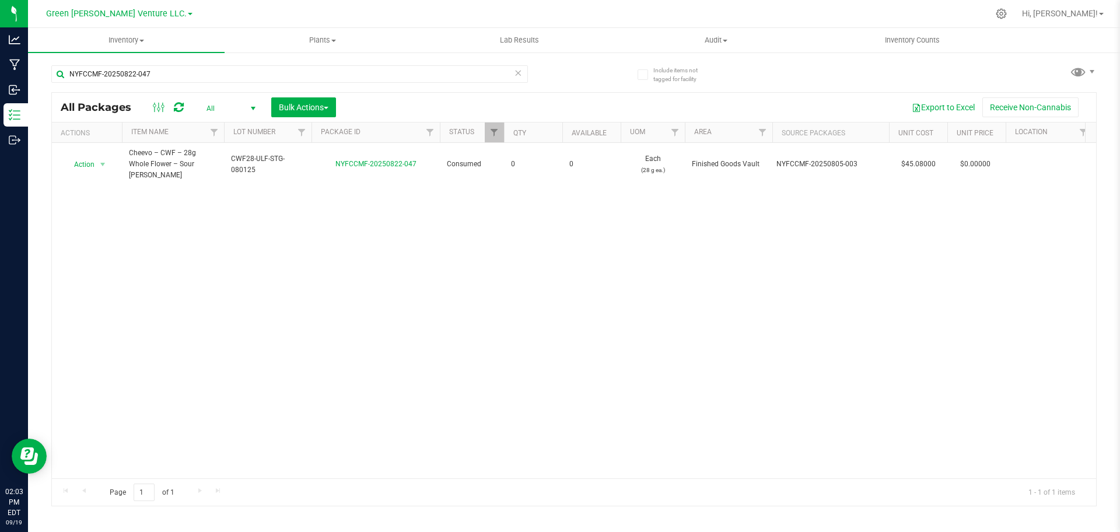
click at [229, 60] on div "NYFCCMF-20250822-047" at bounding box center [312, 73] width 523 height 37
click at [229, 67] on input "NYFCCMF-20250822-047" at bounding box center [289, 74] width 477 height 18
click at [229, 68] on input "NYFCCMF-20250822-047" at bounding box center [289, 74] width 477 height 18
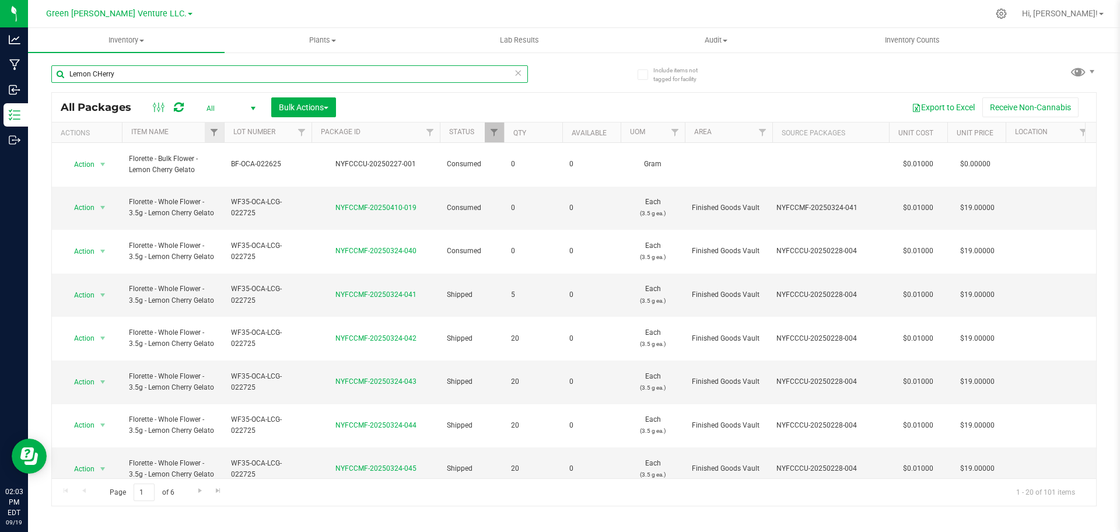
type input "Lemon CHerry"
click at [209, 135] on link "Filter" at bounding box center [214, 133] width 19 height 20
click at [119, 71] on input "Lemon CHerry" at bounding box center [289, 74] width 477 height 18
click at [121, 72] on input "Lemon CHerry" at bounding box center [289, 74] width 477 height 18
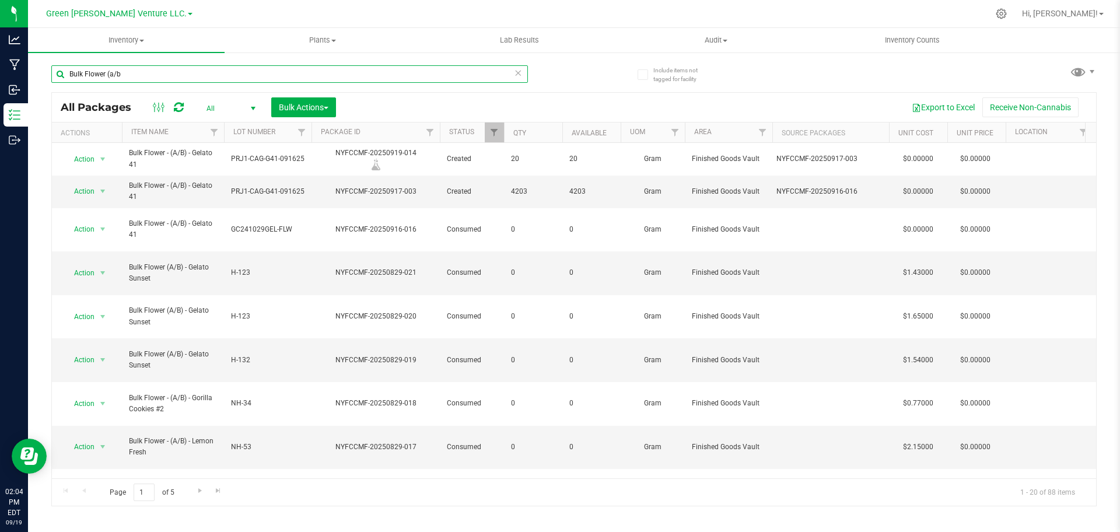
type input "Bulk Flower (a/b)"
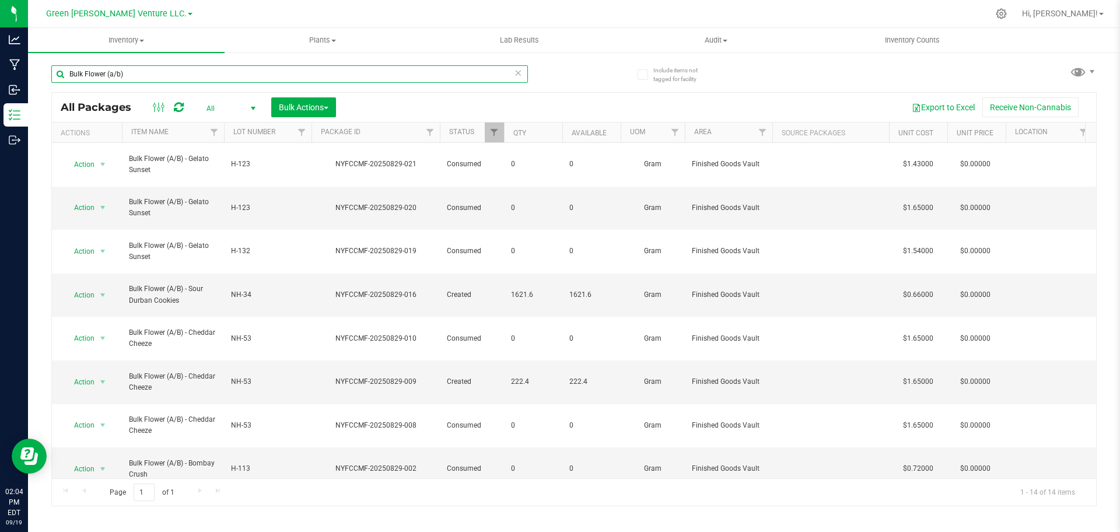
click at [146, 70] on input "Bulk Flower (a/b)" at bounding box center [289, 74] width 477 height 18
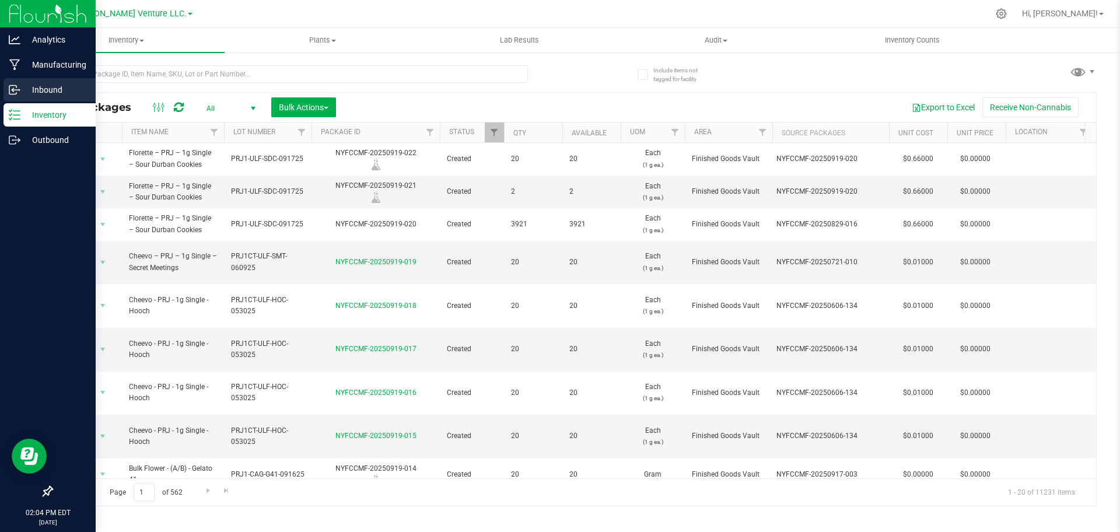
click at [38, 96] on p "Inbound" at bounding box center [55, 90] width 70 height 14
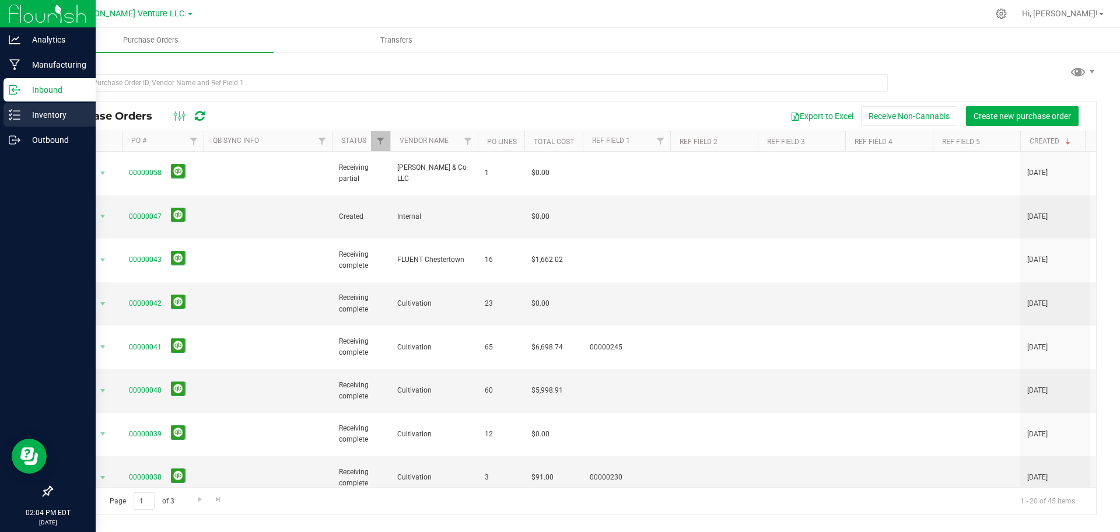
click at [17, 120] on icon at bounding box center [15, 115] width 12 height 12
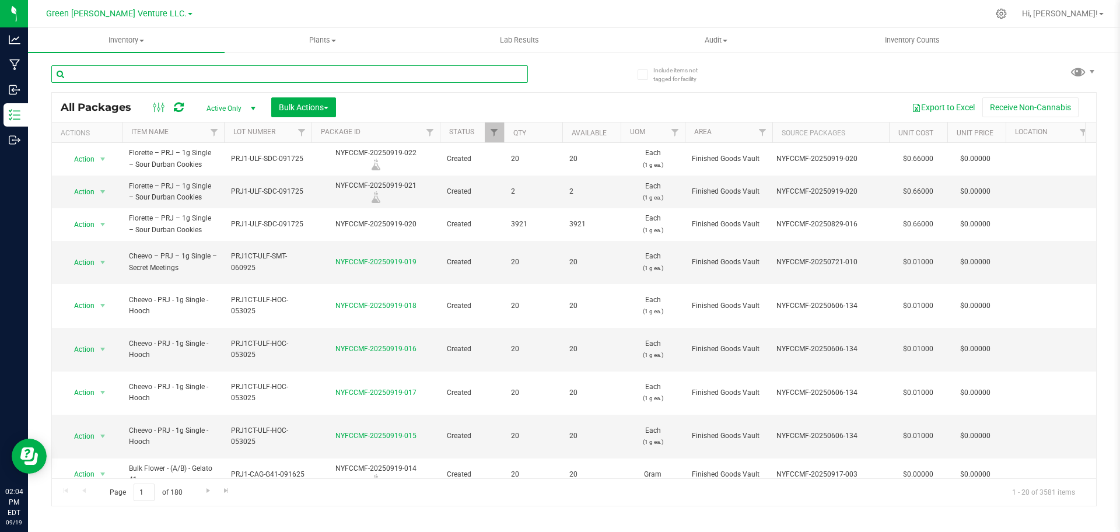
click at [498, 71] on input "text" at bounding box center [289, 74] width 477 height 18
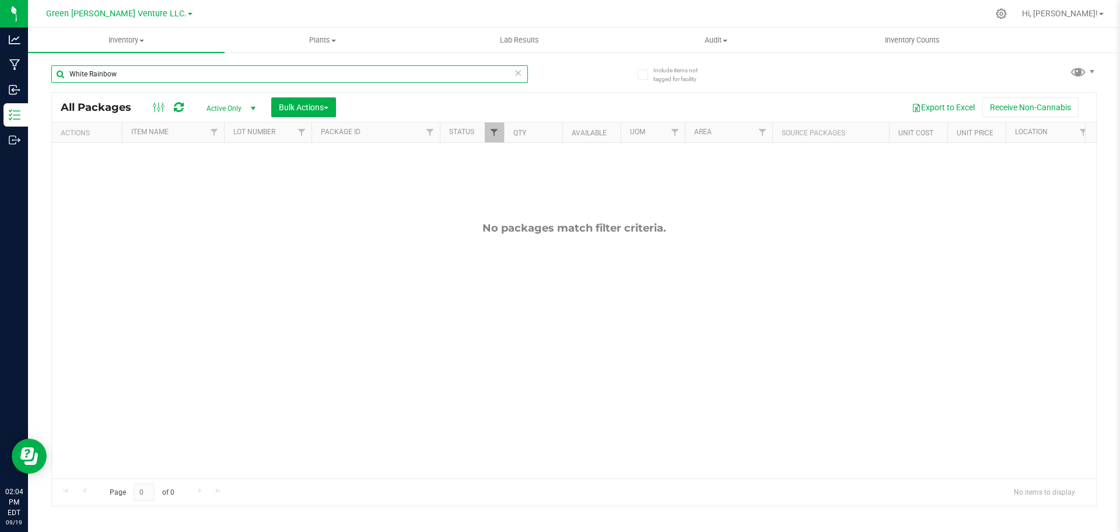
type input "White Rainbow"
click at [492, 130] on span "Filter" at bounding box center [494, 132] width 9 height 9
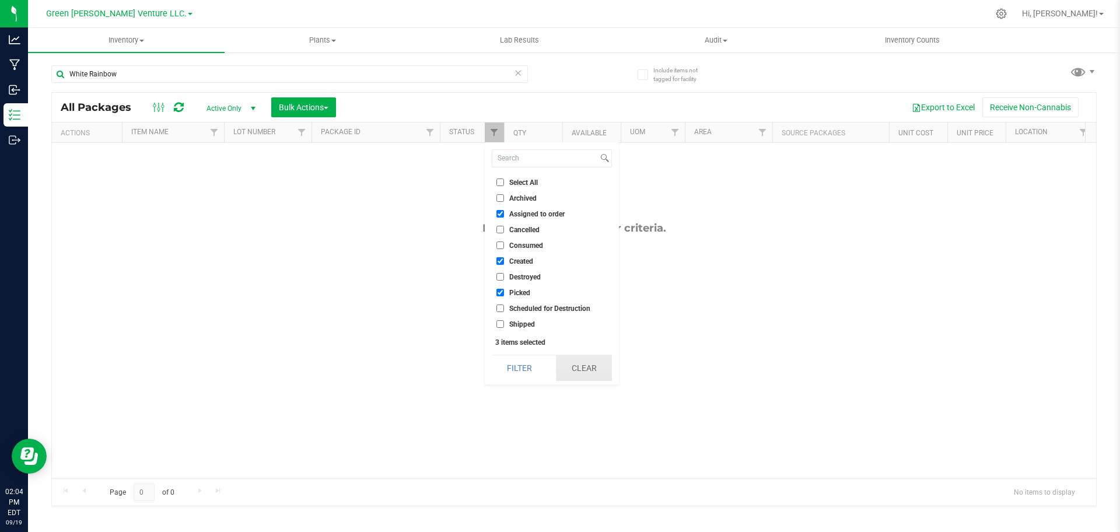
click at [579, 363] on button "Clear" at bounding box center [584, 368] width 56 height 26
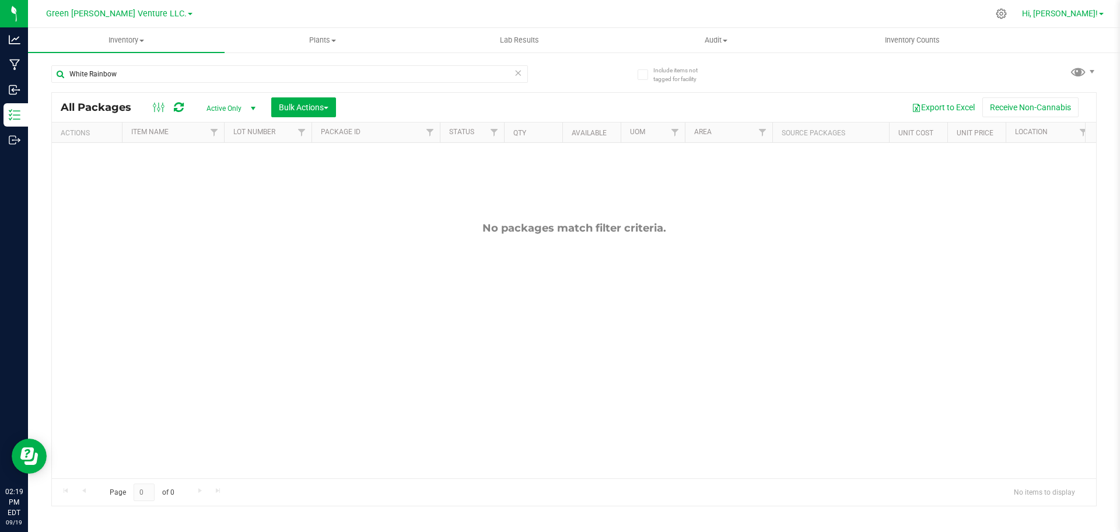
click at [1082, 16] on span "Hi, [PERSON_NAME]!" at bounding box center [1060, 13] width 76 height 9
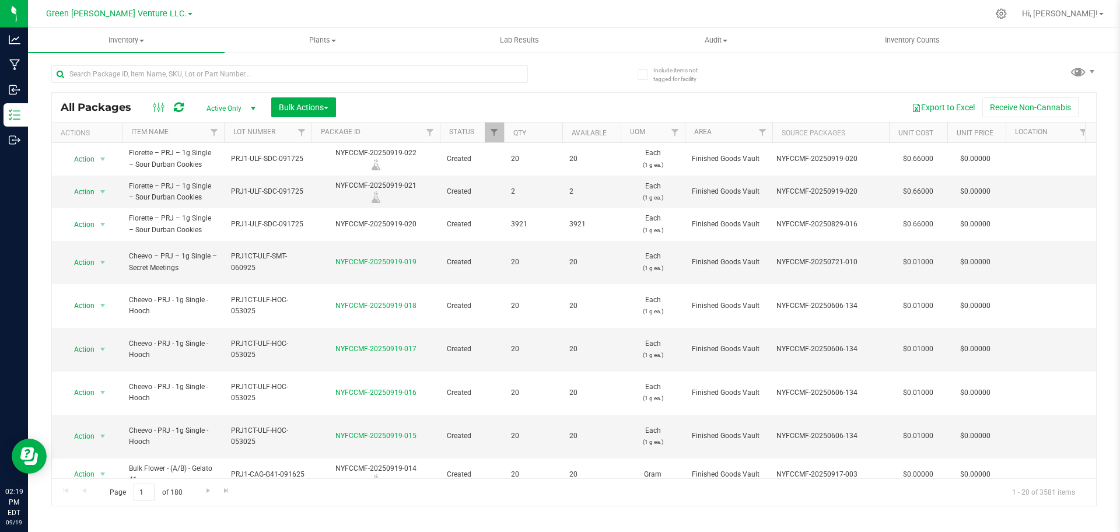
click at [1072, 11] on span "Hi, [PERSON_NAME]!" at bounding box center [1060, 13] width 76 height 9
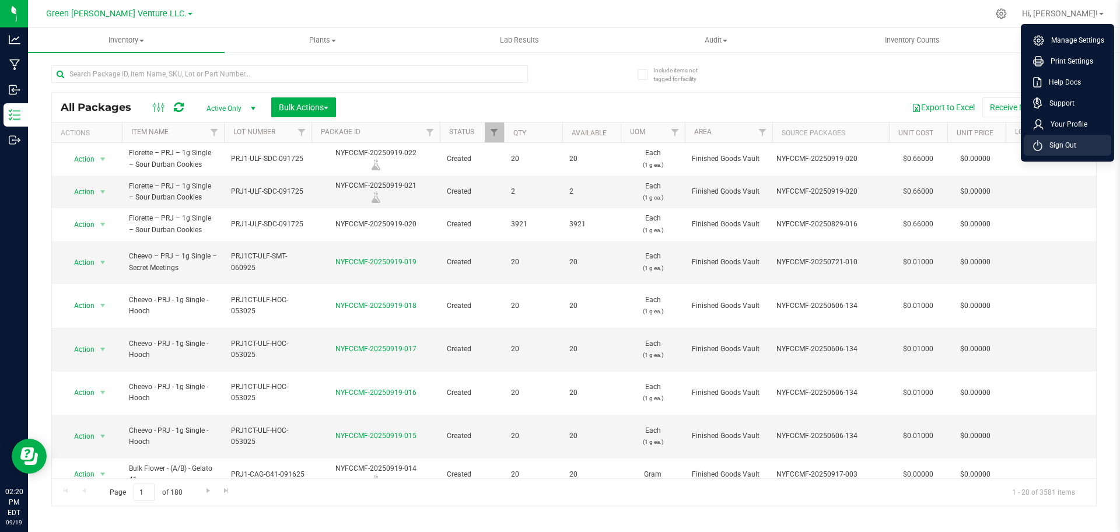
click at [1067, 146] on span "Sign Out" at bounding box center [1060, 145] width 34 height 12
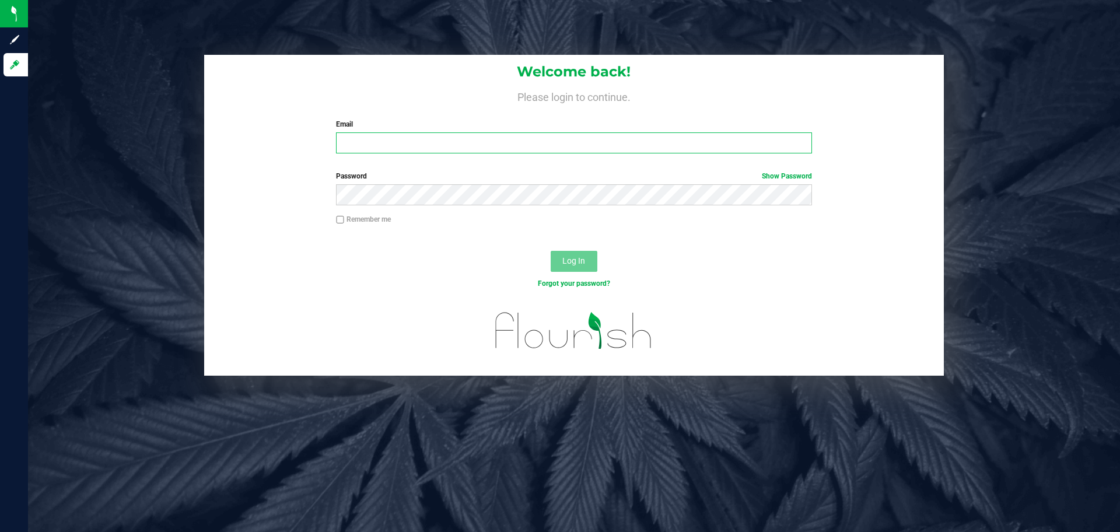
click at [453, 139] on input "Email" at bounding box center [574, 142] width 476 height 21
type input "autumn.trail@casaverdefarms.com"
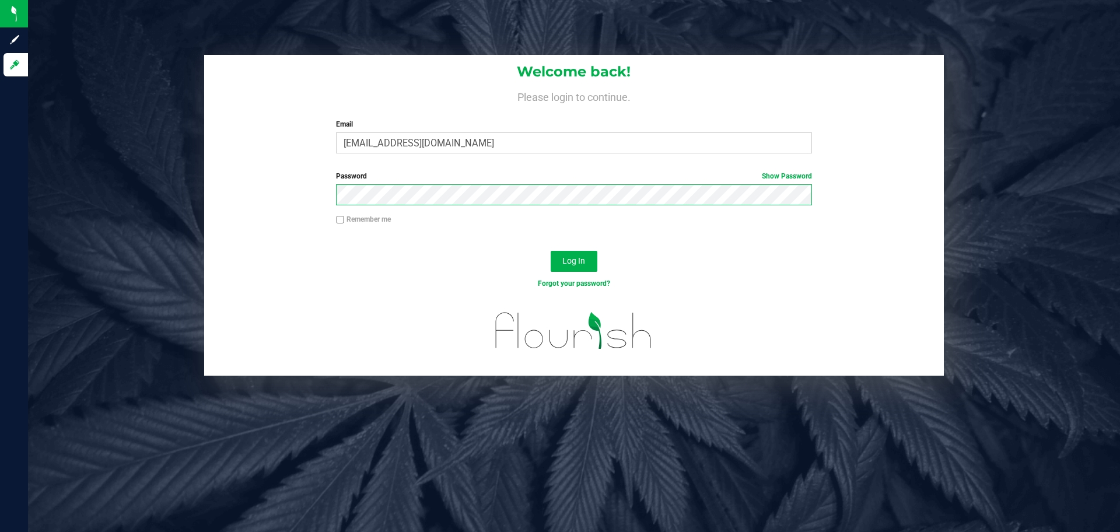
click at [551, 251] on button "Log In" at bounding box center [574, 261] width 47 height 21
